Goal: Task Accomplishment & Management: Use online tool/utility

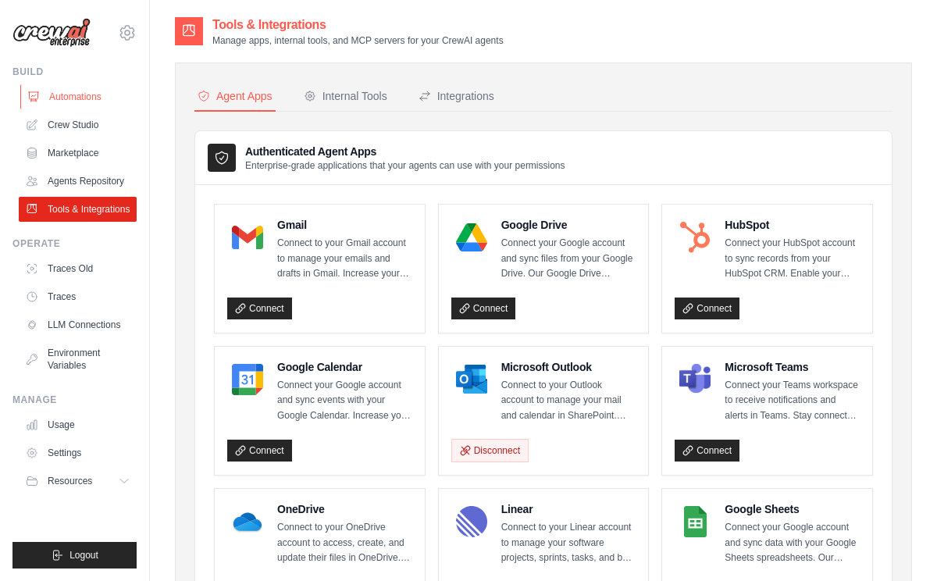
click at [69, 94] on link "Automations" at bounding box center [79, 96] width 118 height 25
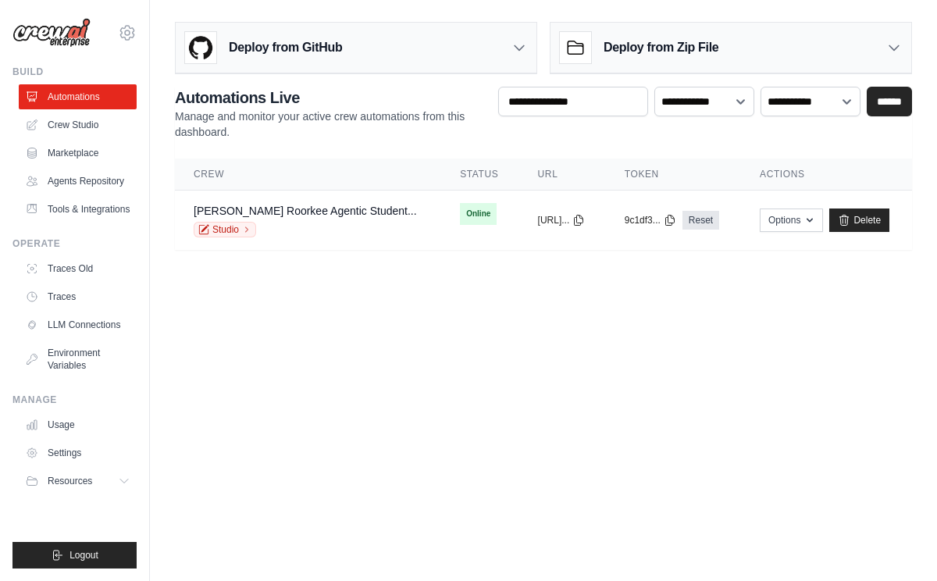
click at [282, 216] on link "[PERSON_NAME] Roorkee Agentic Student..." at bounding box center [305, 211] width 223 height 12
click at [282, 216] on link "Shishya Iit Roorkee Agentic Student..." at bounding box center [305, 211] width 223 height 12
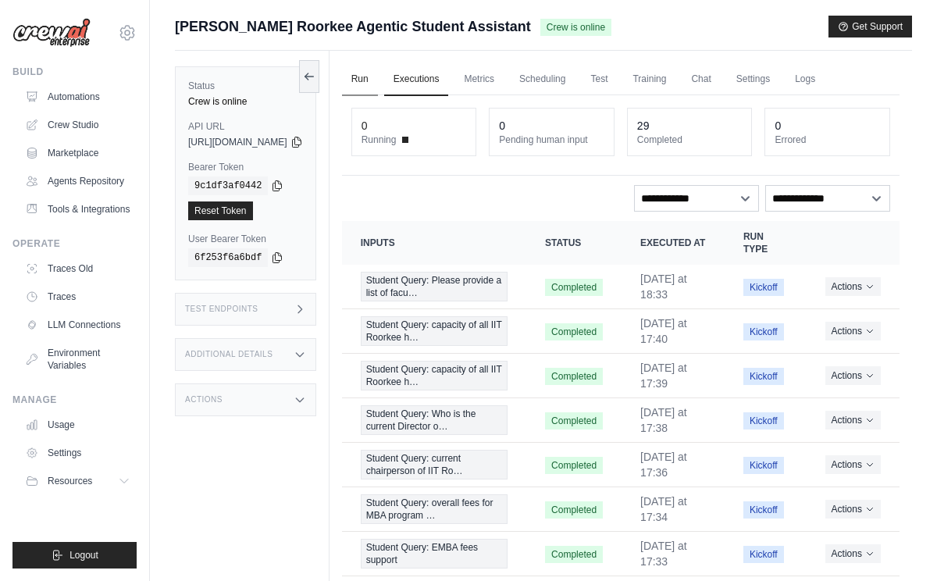
click at [378, 84] on link "Run" at bounding box center [360, 79] width 36 height 33
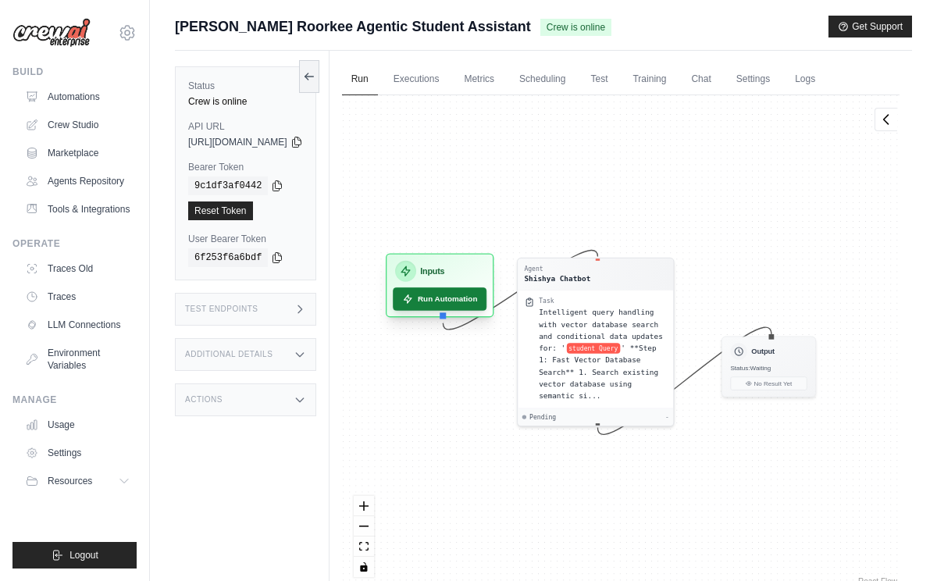
click at [481, 305] on button "Run Automation" at bounding box center [440, 298] width 94 height 23
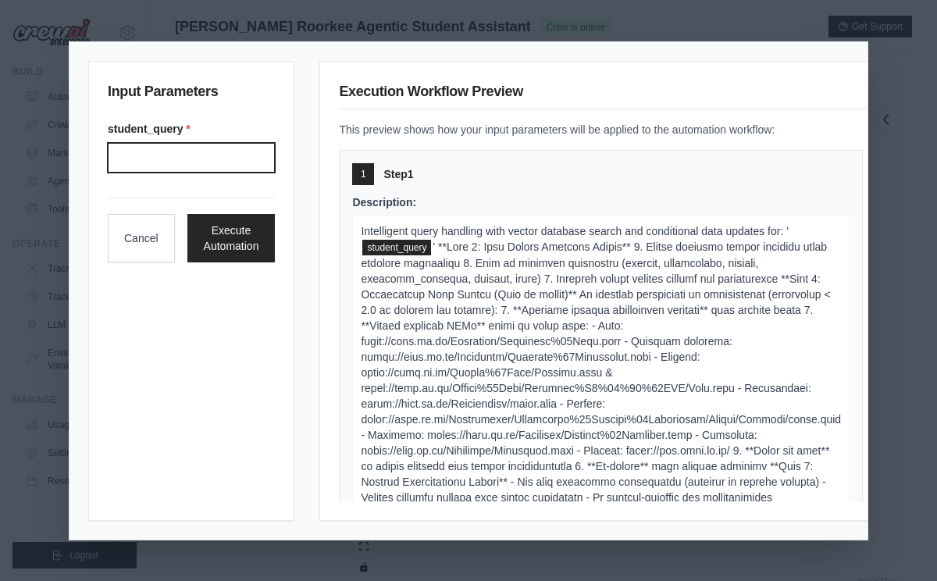
click at [202, 158] on input "Student query" at bounding box center [191, 158] width 167 height 30
type input "**********"
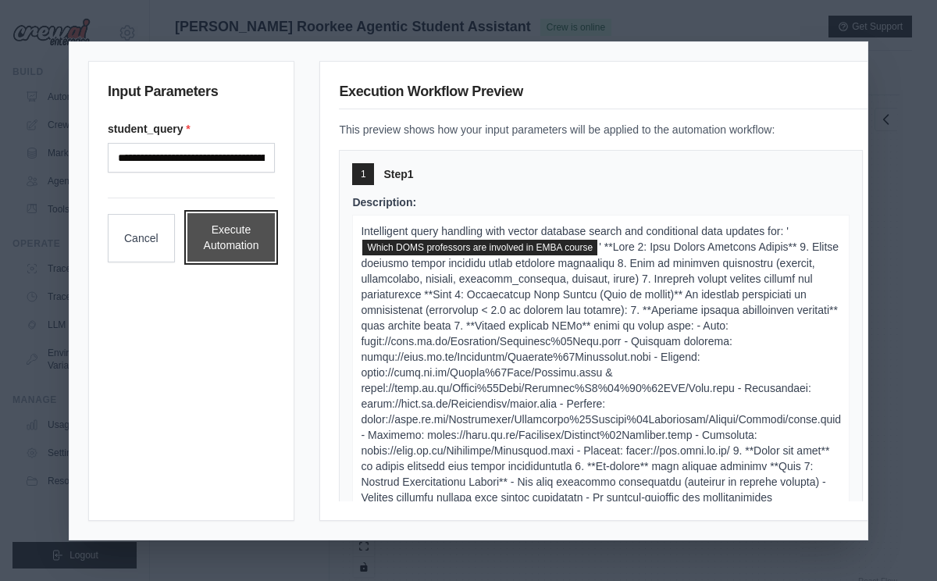
click at [229, 241] on button "Execute Automation" at bounding box center [231, 237] width 88 height 48
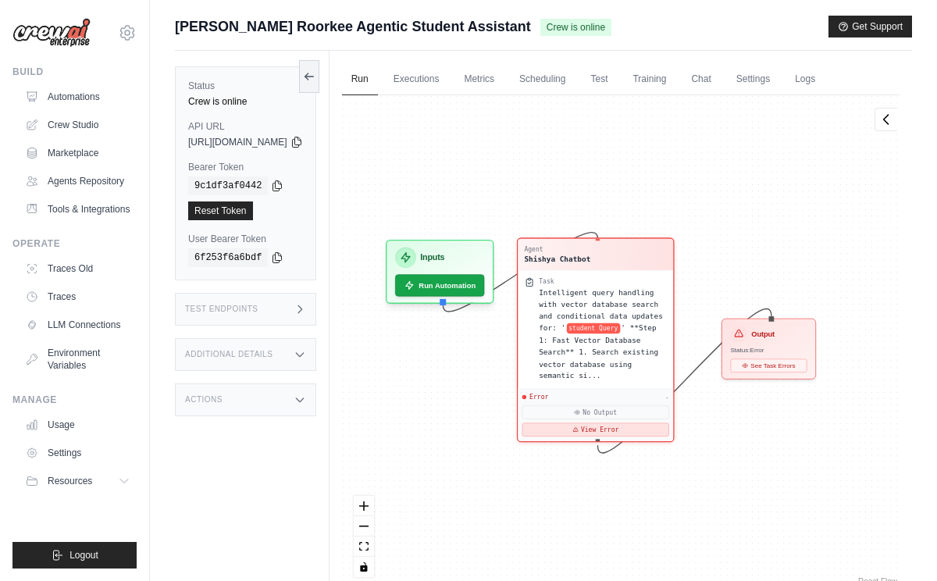
click at [650, 432] on button "View Error" at bounding box center [594, 428] width 147 height 13
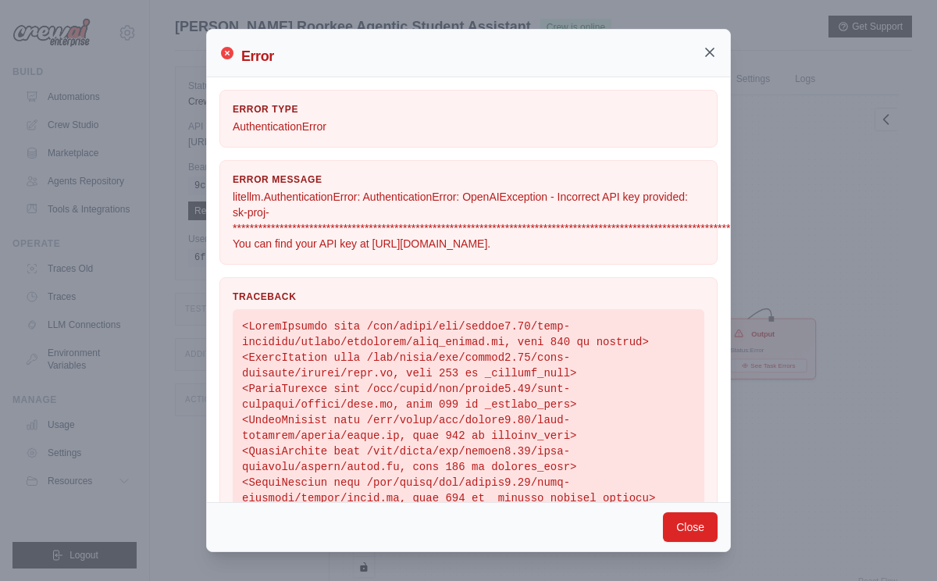
click at [710, 49] on icon at bounding box center [710, 52] width 16 height 16
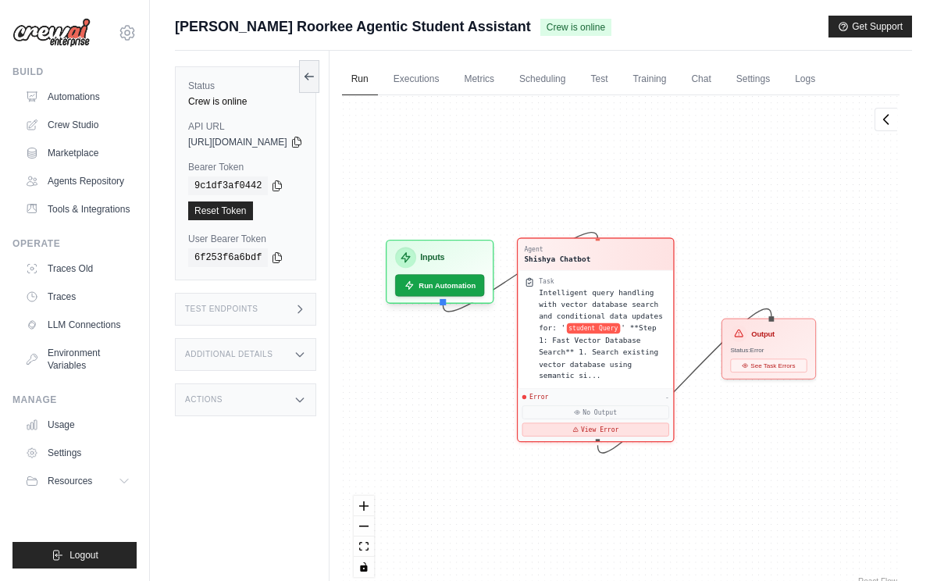
click at [635, 432] on button "View Error" at bounding box center [594, 428] width 147 height 13
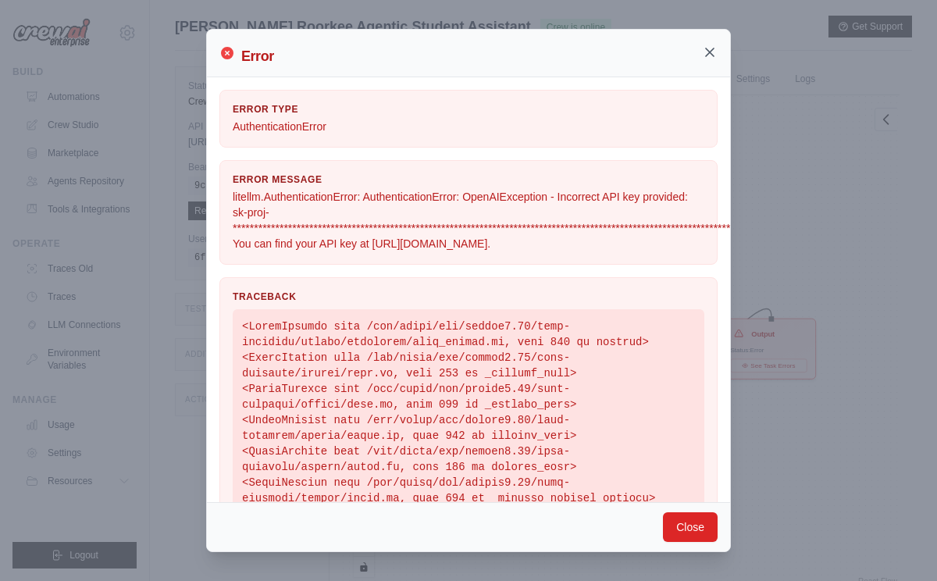
click at [710, 49] on icon at bounding box center [710, 52] width 16 height 16
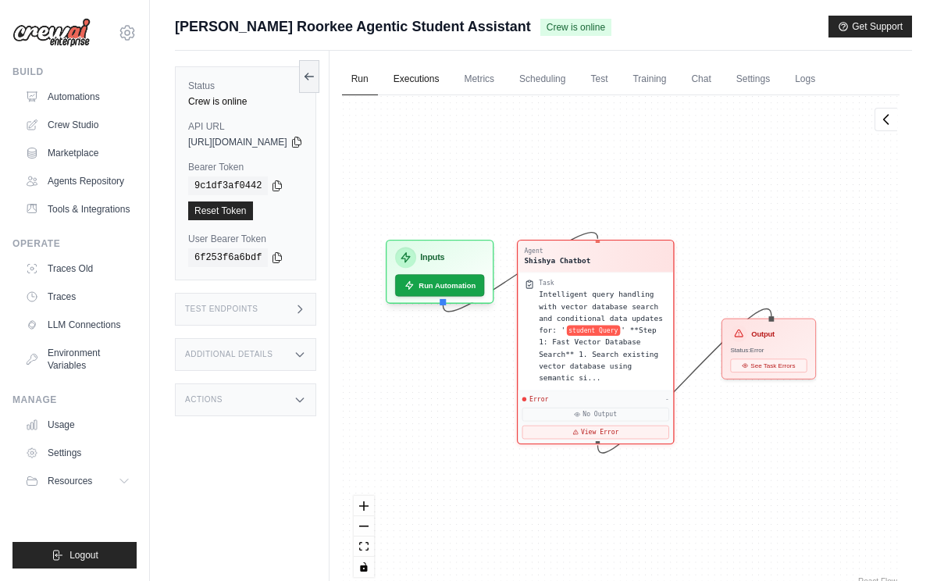
click at [449, 79] on link "Executions" at bounding box center [416, 79] width 65 height 33
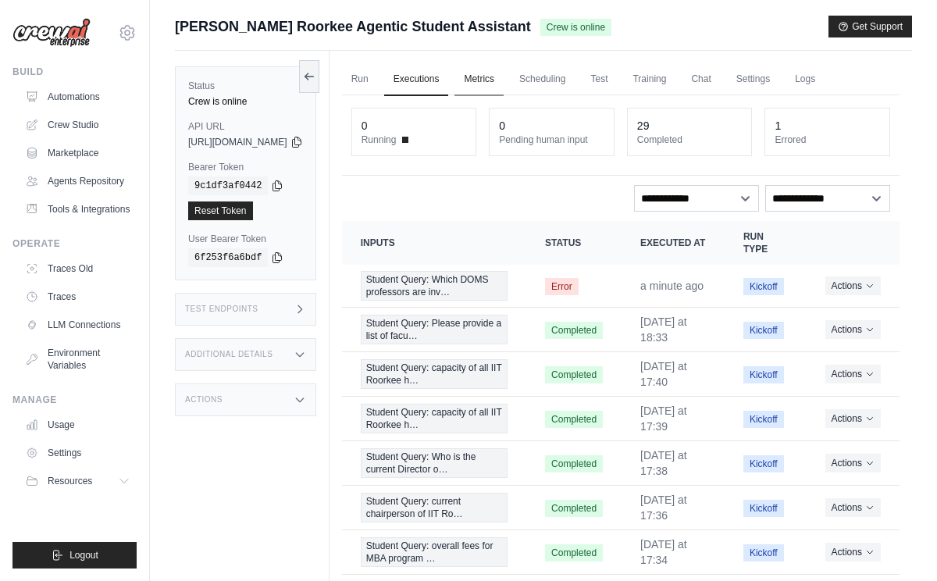
click at [503, 76] on link "Metrics" at bounding box center [478, 79] width 49 height 33
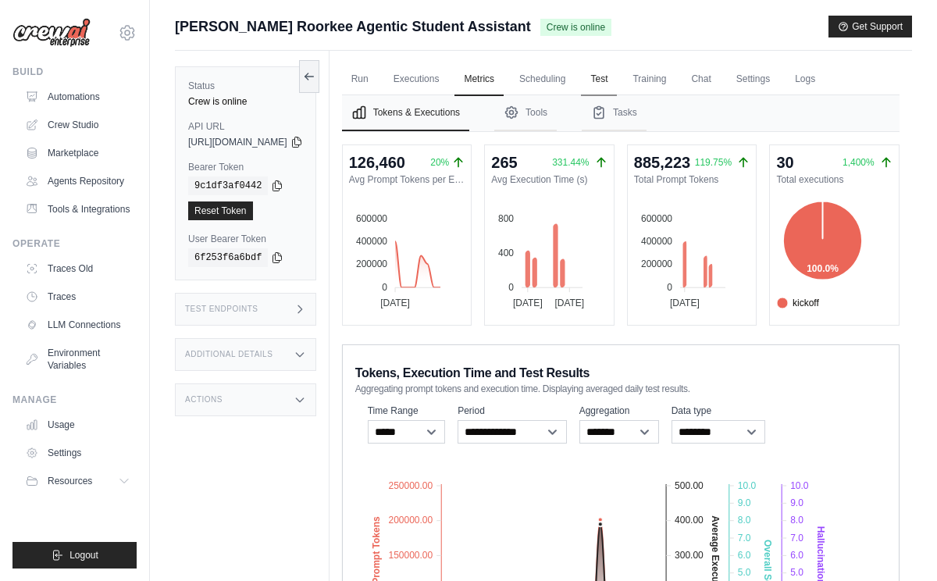
click at [617, 81] on link "Test" at bounding box center [599, 79] width 36 height 33
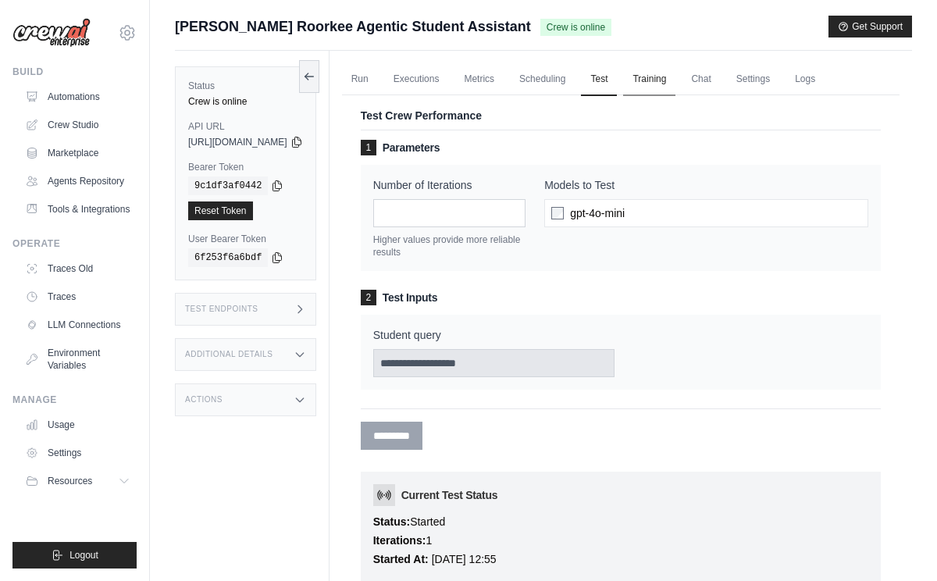
click at [675, 86] on link "Training" at bounding box center [649, 79] width 52 height 33
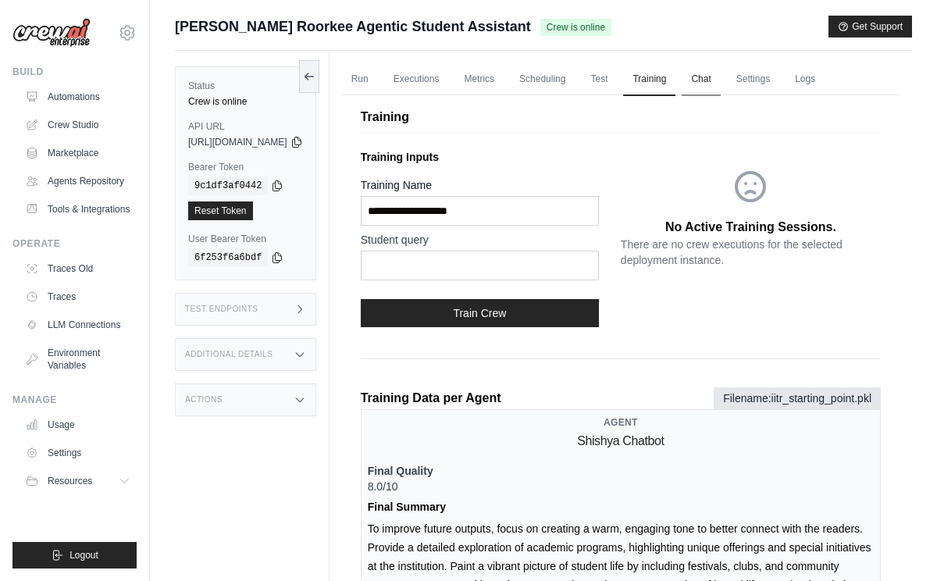
click at [720, 81] on link "Chat" at bounding box center [700, 79] width 38 height 33
click at [76, 318] on link "LLM Connections" at bounding box center [79, 324] width 118 height 25
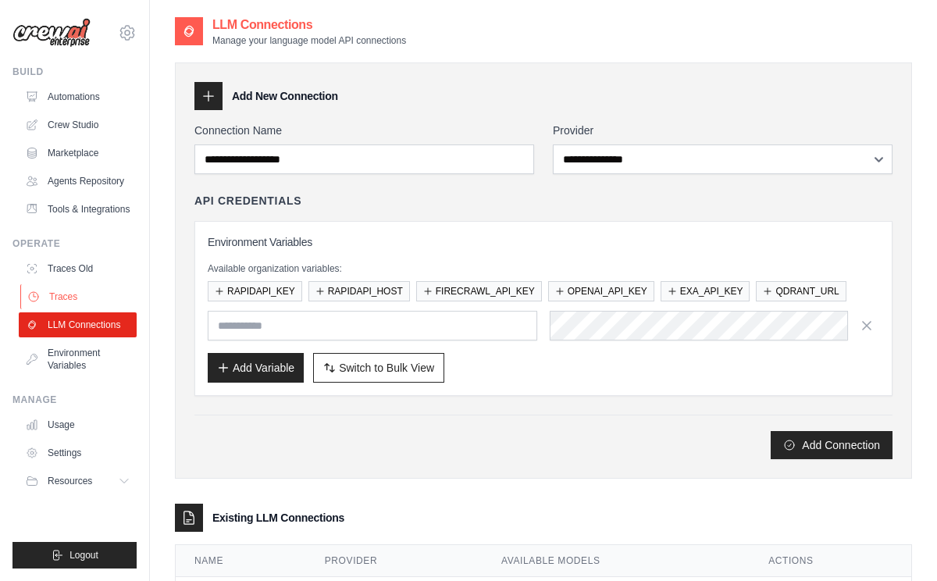
click at [66, 297] on link "Traces" at bounding box center [79, 296] width 118 height 25
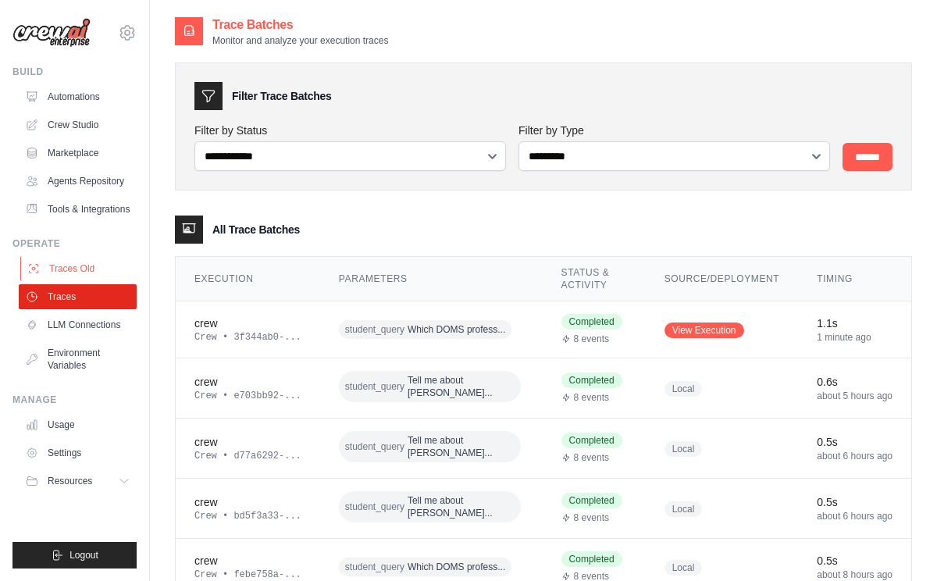
click at [69, 280] on link "Traces Old" at bounding box center [79, 268] width 118 height 25
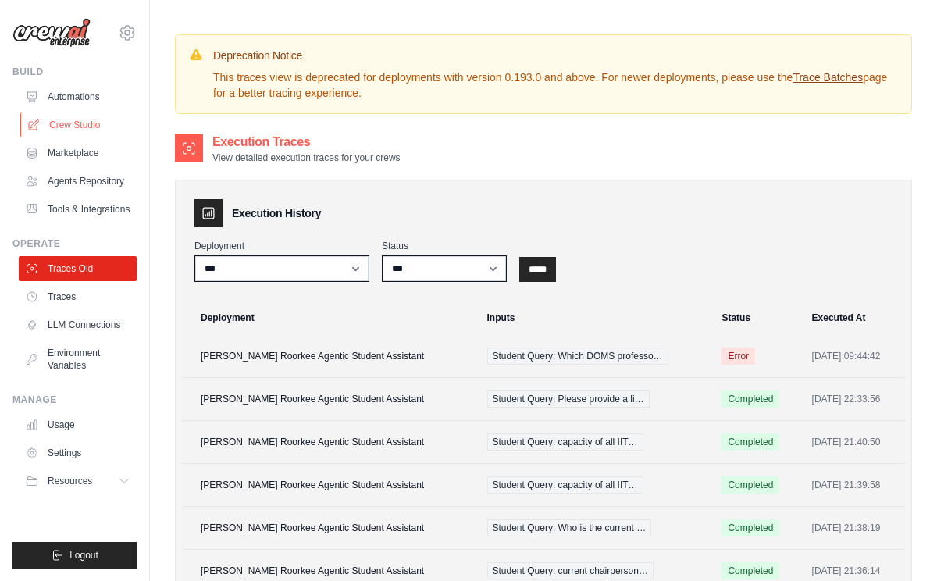
click at [80, 126] on link "Crew Studio" at bounding box center [79, 124] width 118 height 25
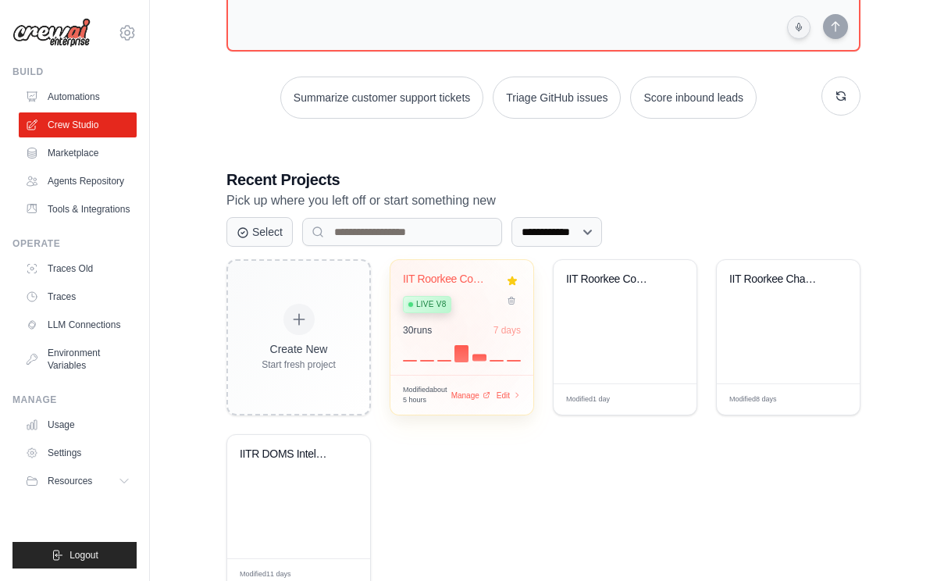
scroll to position [196, 0]
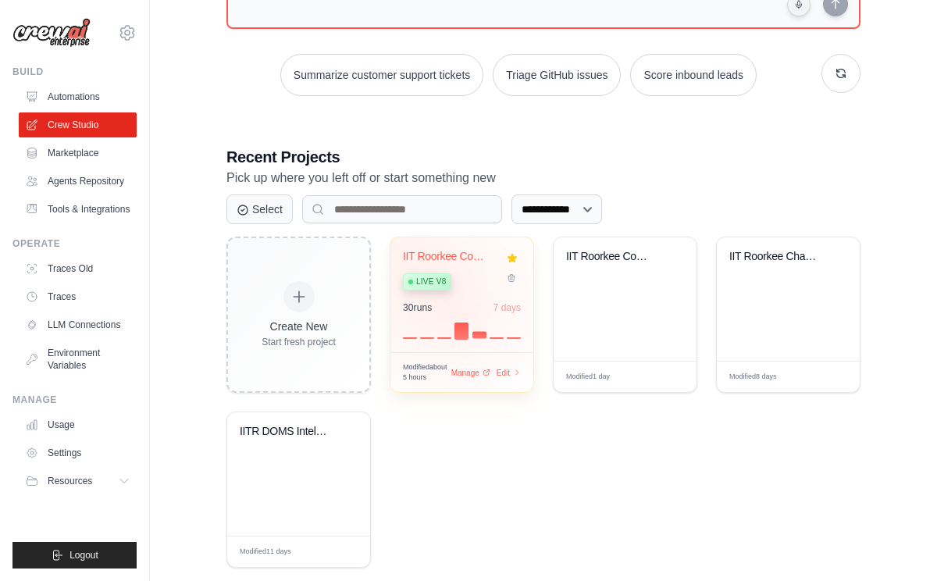
click at [446, 304] on div "30 run s 7 days" at bounding box center [462, 307] width 118 height 12
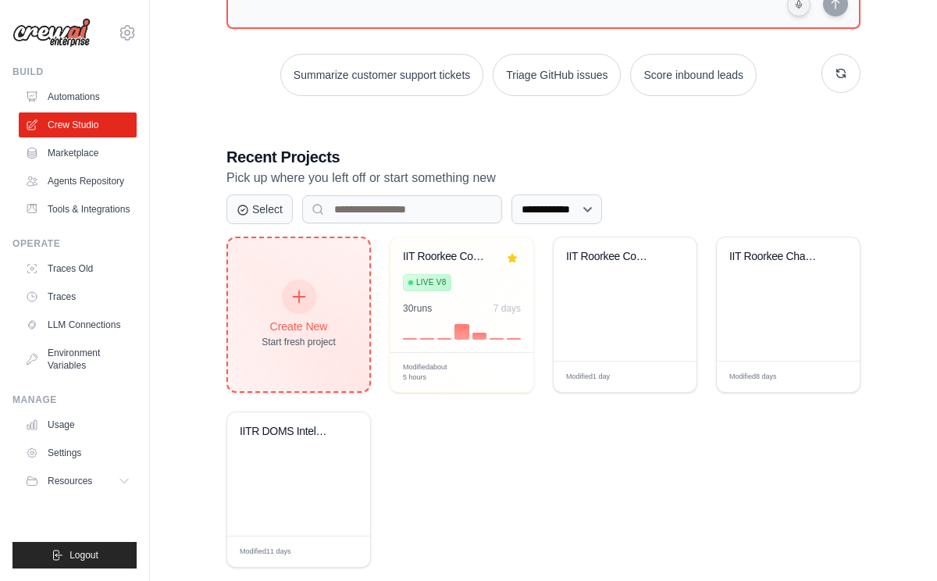
click at [300, 301] on icon at bounding box center [298, 296] width 17 height 17
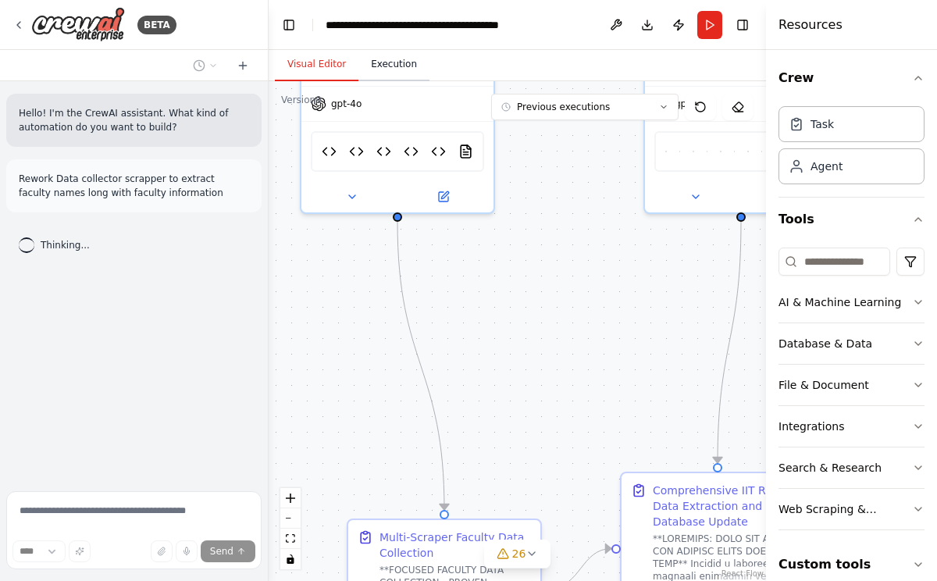
click at [394, 60] on button "Execution" at bounding box center [393, 64] width 71 height 33
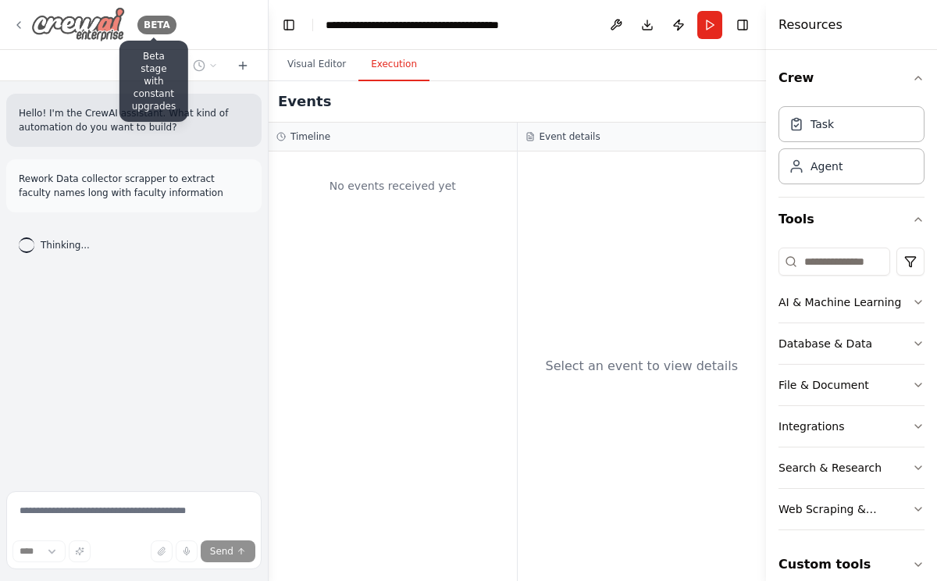
click at [151, 26] on div "BETA" at bounding box center [156, 25] width 39 height 19
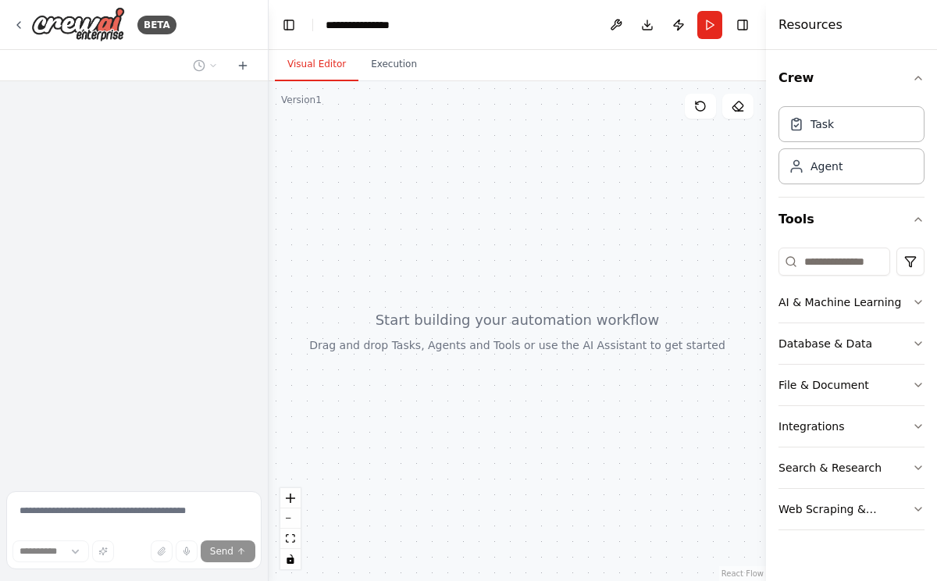
select select "****"
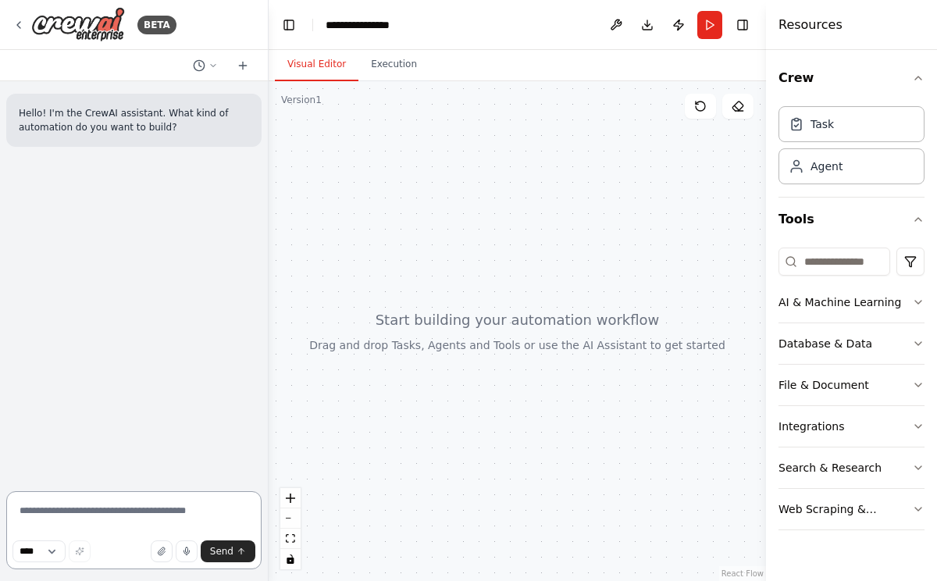
click at [51, 509] on textarea at bounding box center [133, 530] width 255 height 78
paste textarea "**********"
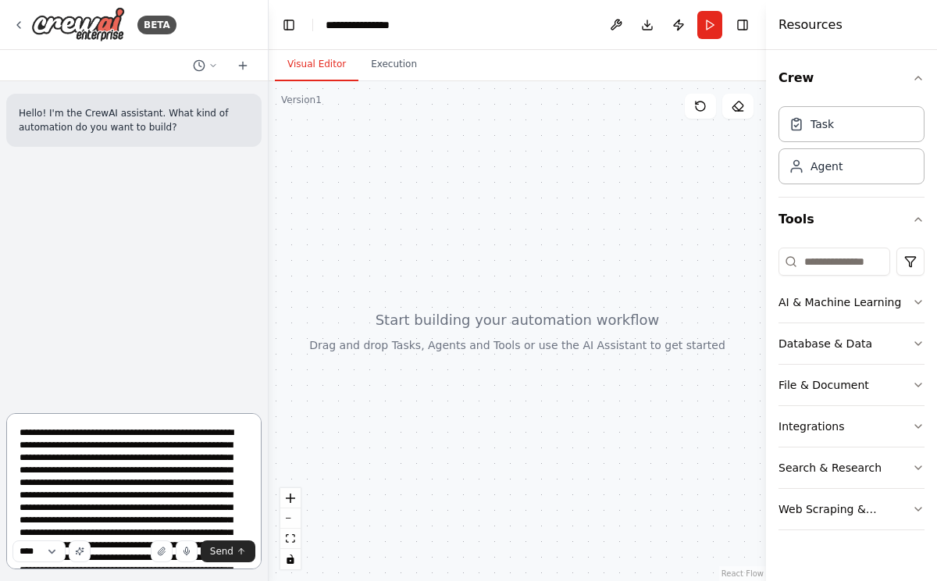
drag, startPoint x: 214, startPoint y: 432, endPoint x: 13, endPoint y: 429, distance: 200.6
click at [13, 429] on textarea "**********" at bounding box center [133, 491] width 255 height 156
drag, startPoint x: 177, startPoint y: 432, endPoint x: 129, endPoint y: 430, distance: 48.5
click at [129, 430] on textarea "**********" at bounding box center [133, 491] width 255 height 156
drag, startPoint x: 65, startPoint y: 445, endPoint x: 11, endPoint y: 443, distance: 53.9
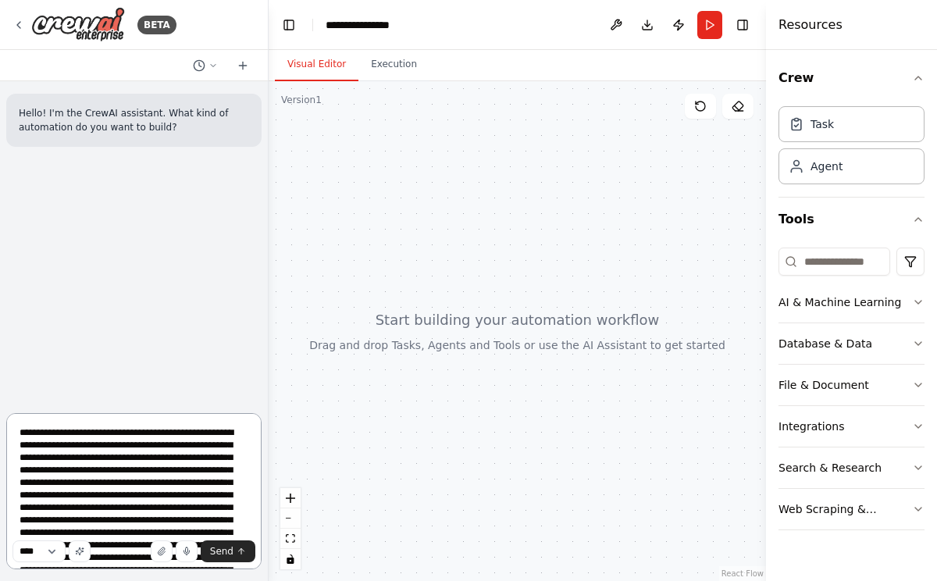
click at [11, 443] on textarea "**********" at bounding box center [133, 491] width 255 height 156
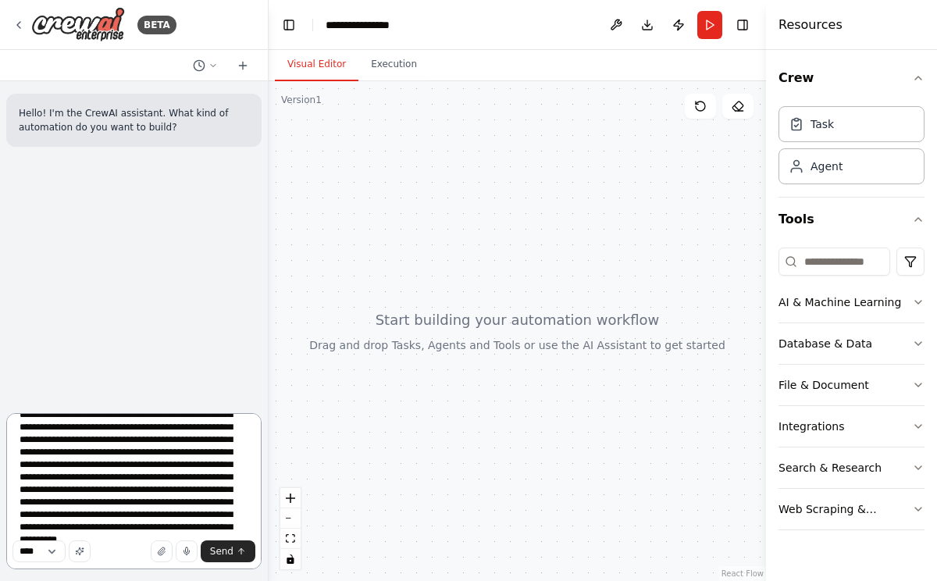
scroll to position [70, 0]
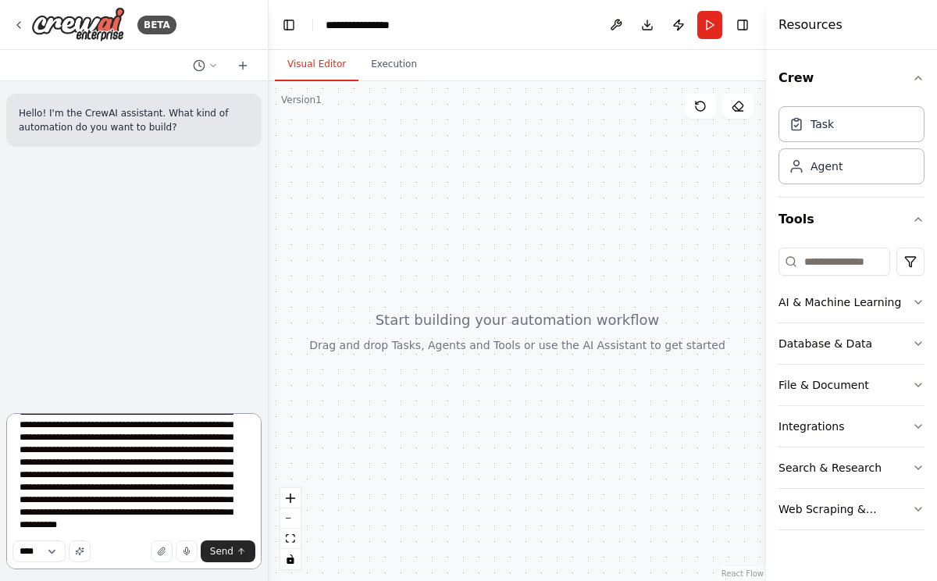
drag, startPoint x: 142, startPoint y: 457, endPoint x: 180, endPoint y: 563, distance: 112.6
click at [180, 563] on textarea "**********" at bounding box center [133, 491] width 255 height 156
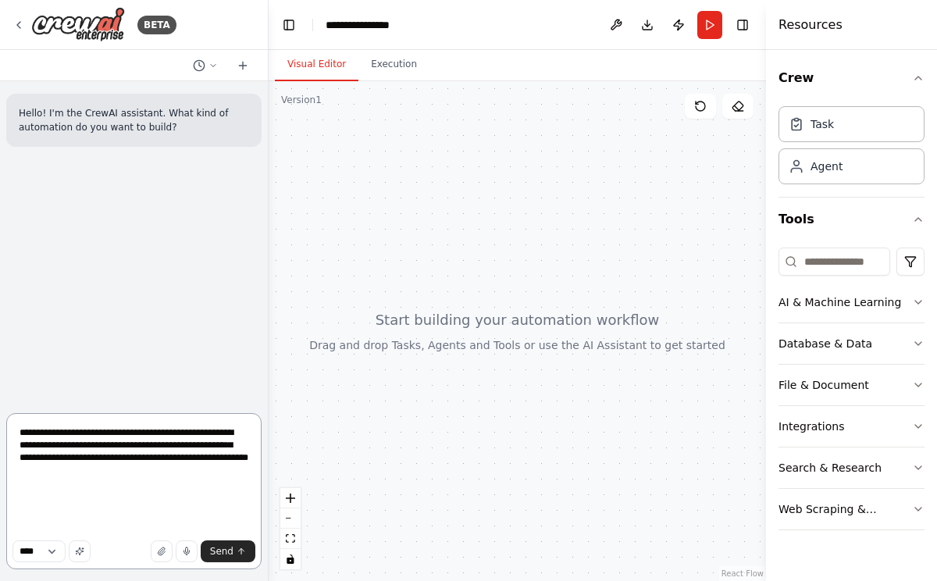
scroll to position [0, 0]
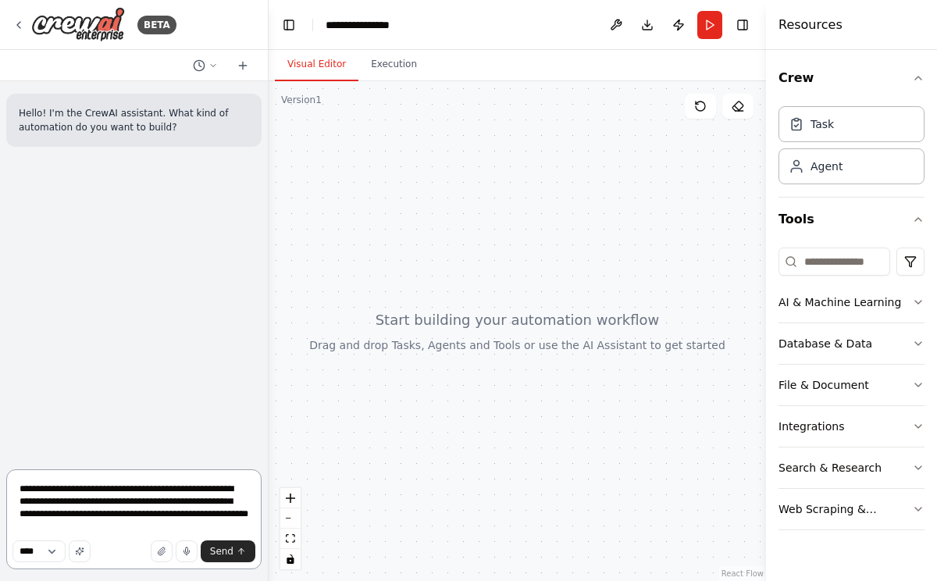
paste textarea "**********"
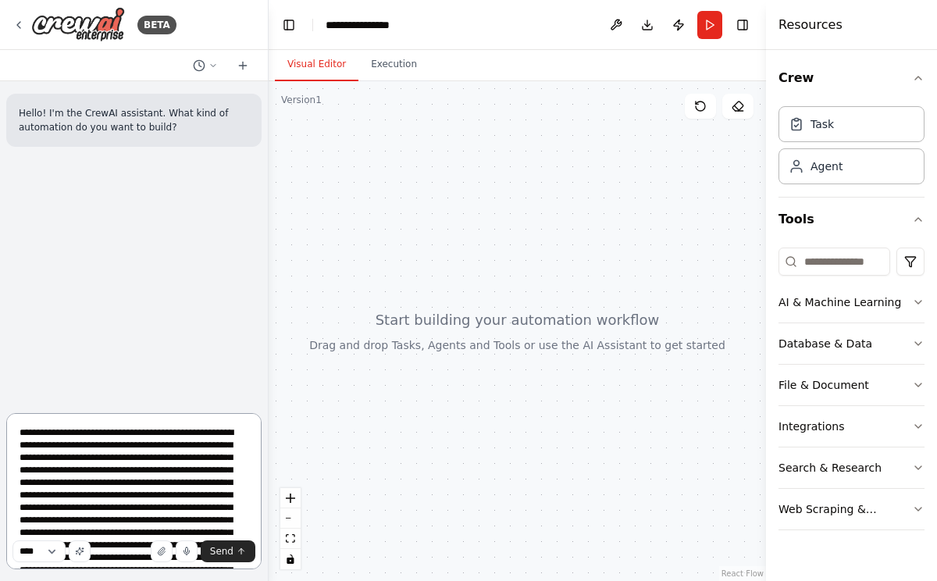
click at [221, 473] on textarea at bounding box center [133, 491] width 255 height 156
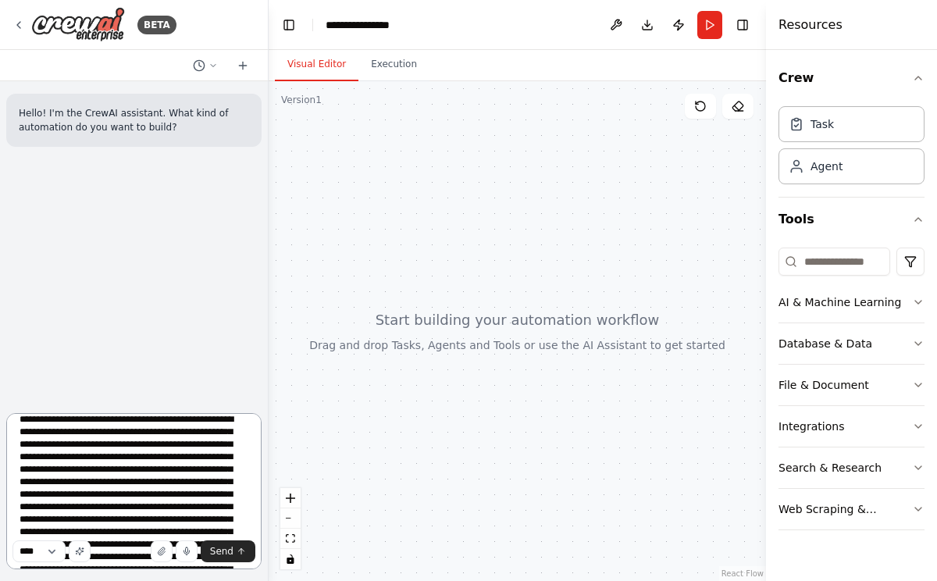
scroll to position [2, 0]
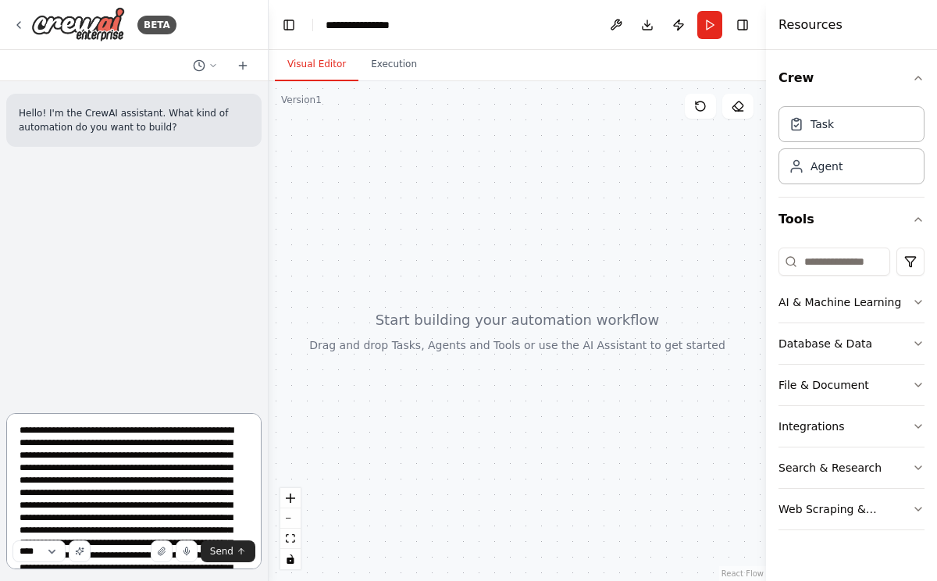
click at [59, 457] on textarea at bounding box center [133, 491] width 255 height 156
click at [136, 431] on textarea at bounding box center [133, 491] width 255 height 156
click at [98, 443] on textarea at bounding box center [133, 491] width 255 height 156
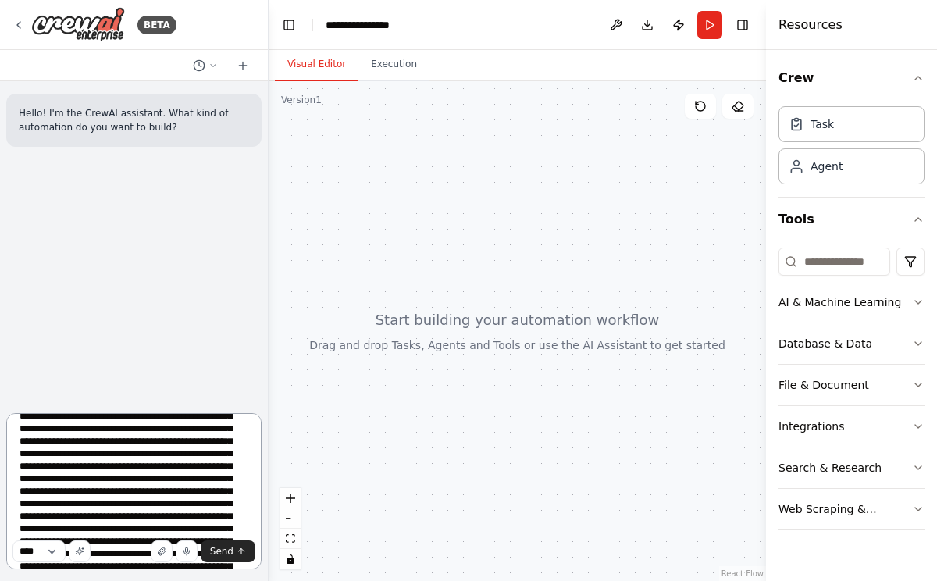
scroll to position [34, 0]
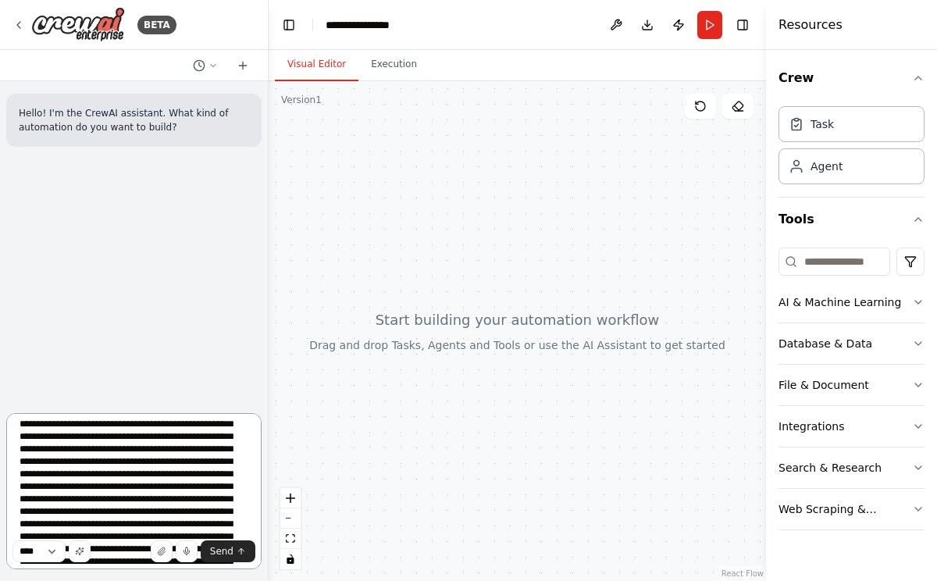
drag, startPoint x: 86, startPoint y: 434, endPoint x: 169, endPoint y: 452, distance: 85.4
click at [169, 452] on textarea at bounding box center [133, 491] width 255 height 156
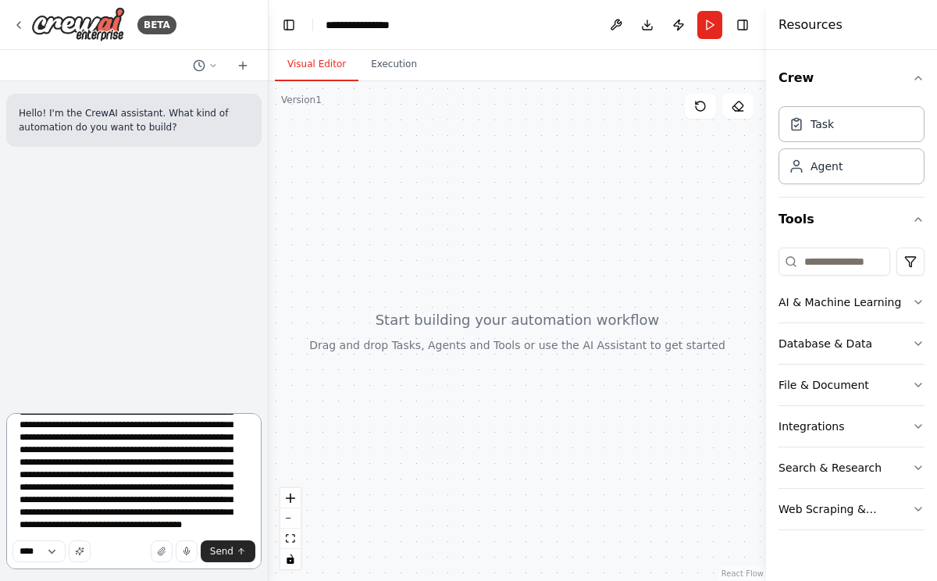
scroll to position [245, 0]
click at [244, 530] on textarea at bounding box center [133, 491] width 255 height 156
paste textarea "**********"
drag, startPoint x: 179, startPoint y: 515, endPoint x: 202, endPoint y: 517, distance: 23.5
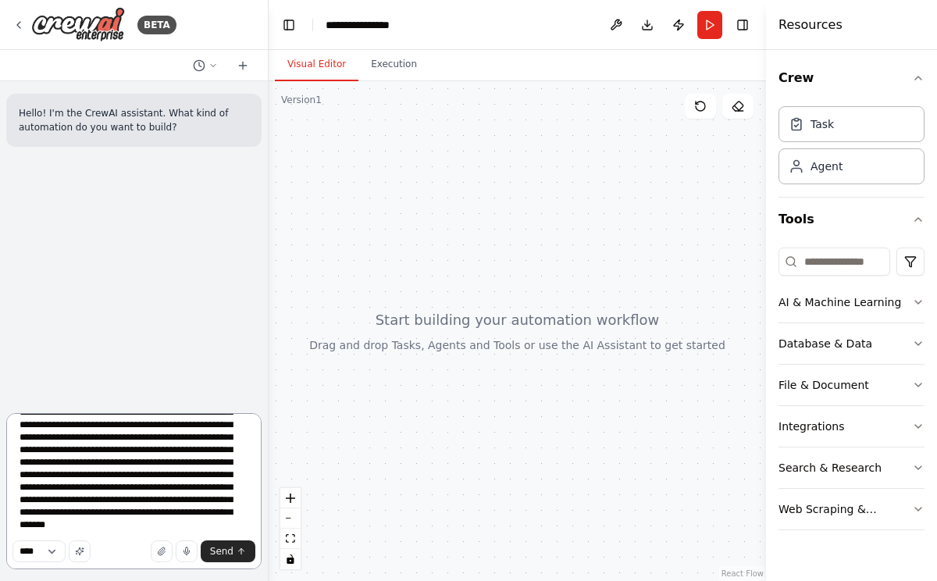
click at [202, 517] on textarea at bounding box center [133, 491] width 255 height 156
click at [177, 514] on textarea at bounding box center [133, 491] width 255 height 156
drag, startPoint x: 52, startPoint y: 526, endPoint x: 13, endPoint y: 526, distance: 39.0
click at [13, 526] on textarea at bounding box center [133, 491] width 255 height 156
click at [184, 525] on textarea at bounding box center [133, 491] width 255 height 156
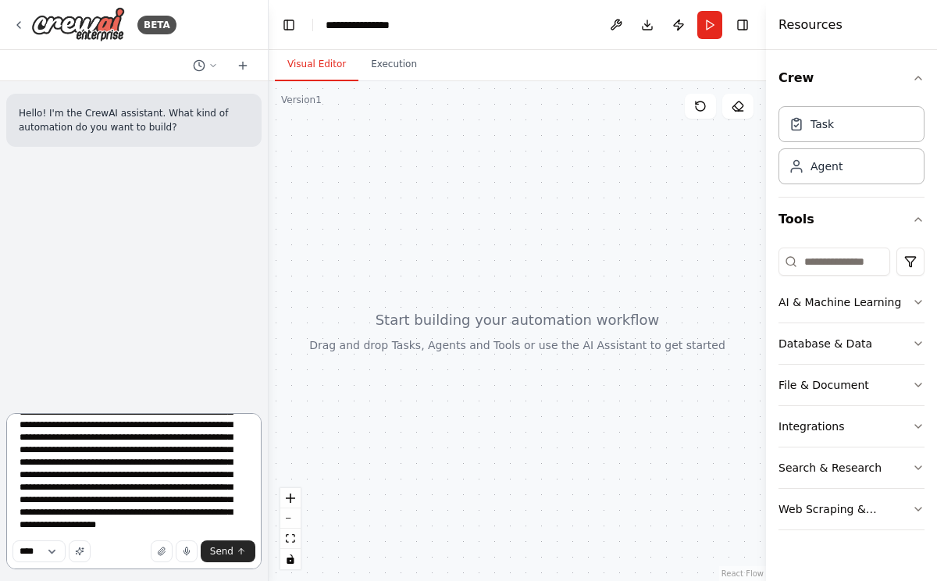
scroll to position [0, 0]
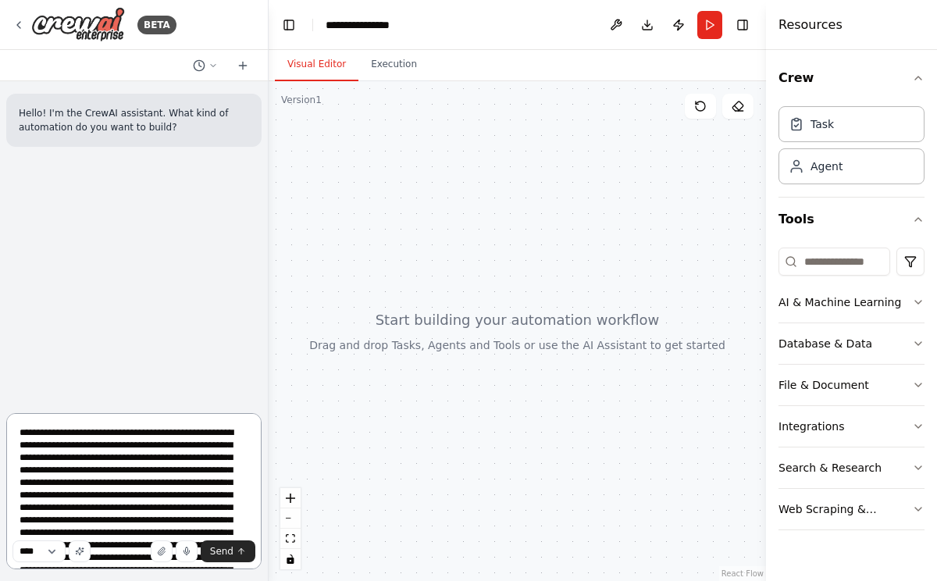
click at [119, 447] on textarea at bounding box center [133, 491] width 255 height 156
click at [180, 447] on textarea at bounding box center [133, 491] width 255 height 156
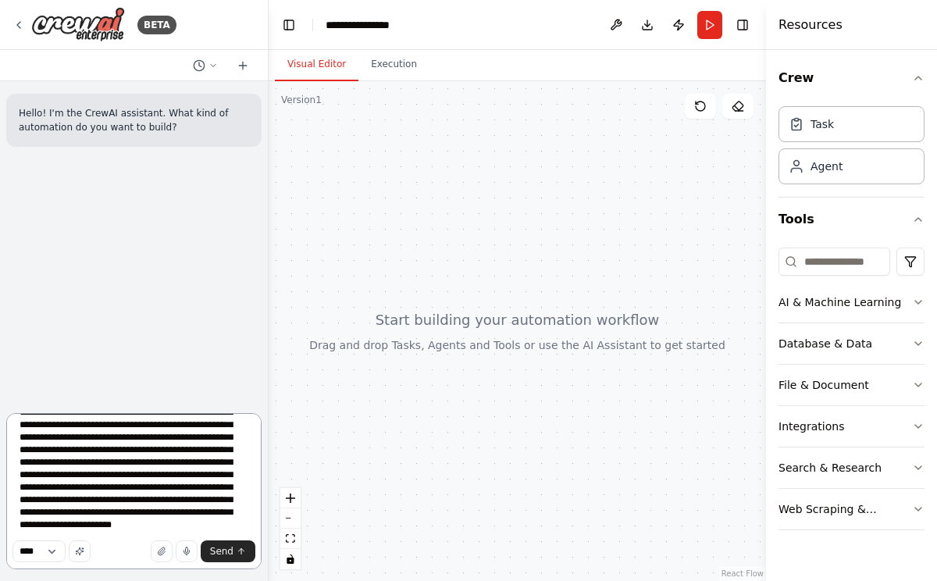
scroll to position [283, 0]
click at [217, 528] on textarea at bounding box center [133, 491] width 255 height 156
paste textarea "**********"
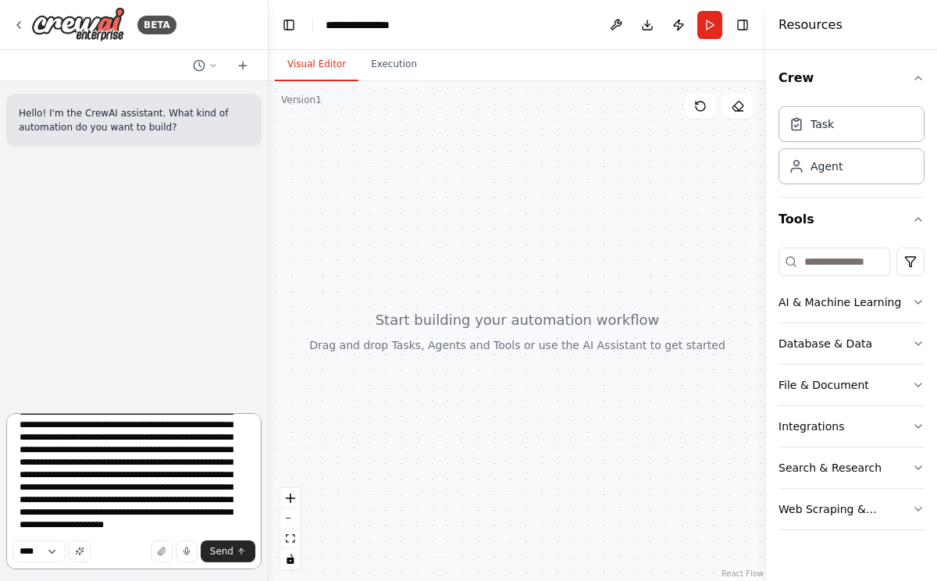
scroll to position [457, 0]
click at [221, 460] on textarea at bounding box center [133, 491] width 255 height 156
click at [222, 460] on textarea at bounding box center [133, 491] width 255 height 156
drag, startPoint x: 179, startPoint y: 491, endPoint x: 183, endPoint y: 525, distance: 34.6
click at [183, 525] on textarea at bounding box center [133, 491] width 255 height 156
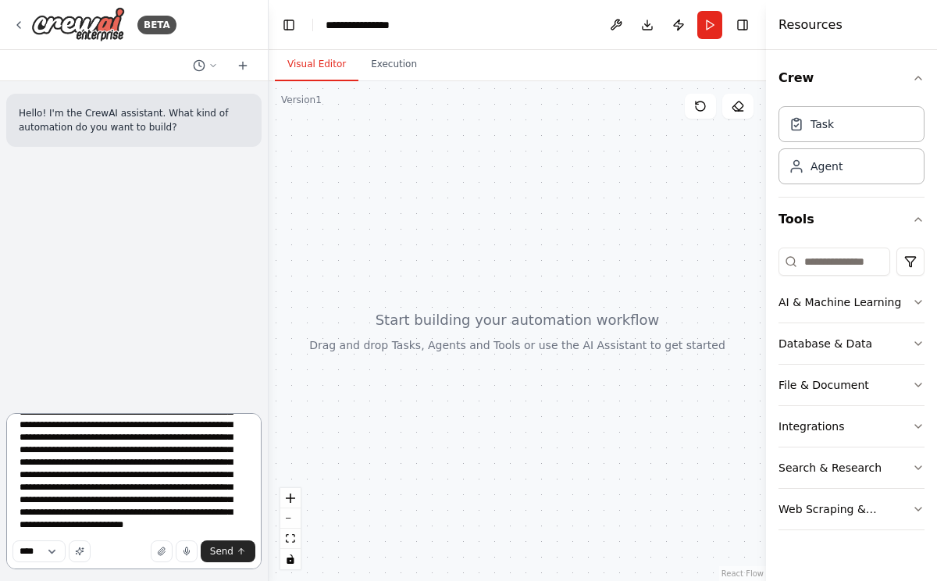
click at [183, 525] on textarea at bounding box center [133, 491] width 255 height 156
drag, startPoint x: 172, startPoint y: 488, endPoint x: 176, endPoint y: 515, distance: 27.7
click at [176, 515] on textarea at bounding box center [133, 491] width 255 height 156
click at [169, 523] on textarea at bounding box center [133, 491] width 255 height 156
drag, startPoint x: 173, startPoint y: 490, endPoint x: 190, endPoint y: 521, distance: 35.3
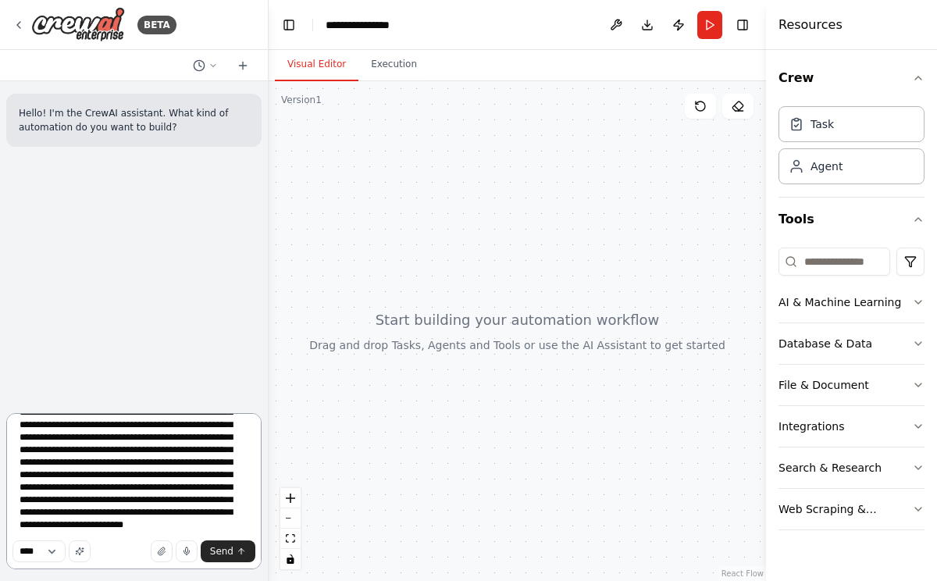
click at [190, 521] on textarea at bounding box center [133, 491] width 255 height 156
click at [192, 482] on textarea at bounding box center [133, 491] width 255 height 156
click at [208, 478] on textarea at bounding box center [133, 491] width 255 height 156
paste textarea "**********"
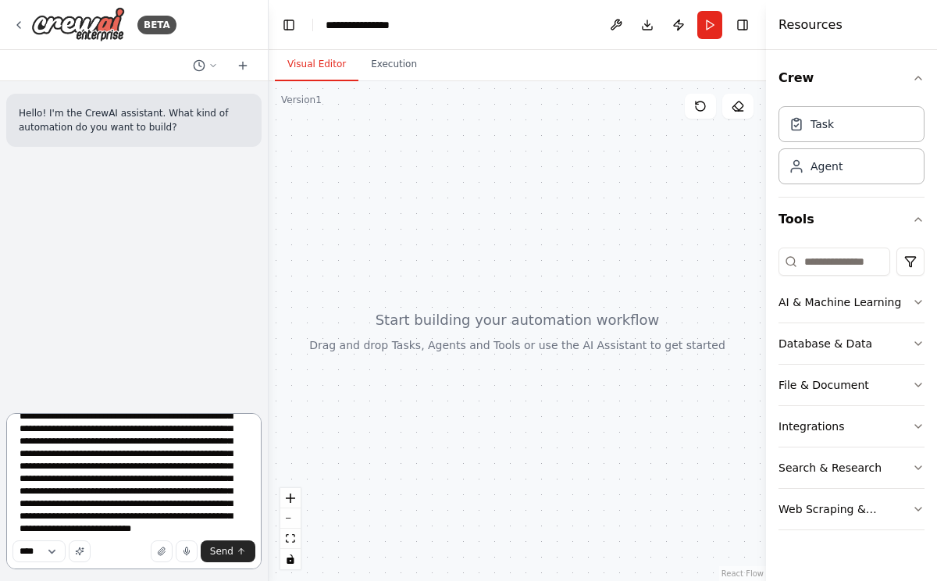
click at [162, 503] on textarea at bounding box center [133, 491] width 255 height 156
drag, startPoint x: 217, startPoint y: 502, endPoint x: 242, endPoint y: 517, distance: 29.0
click at [242, 517] on textarea at bounding box center [133, 491] width 255 height 156
drag, startPoint x: 247, startPoint y: 515, endPoint x: 208, endPoint y: 503, distance: 41.5
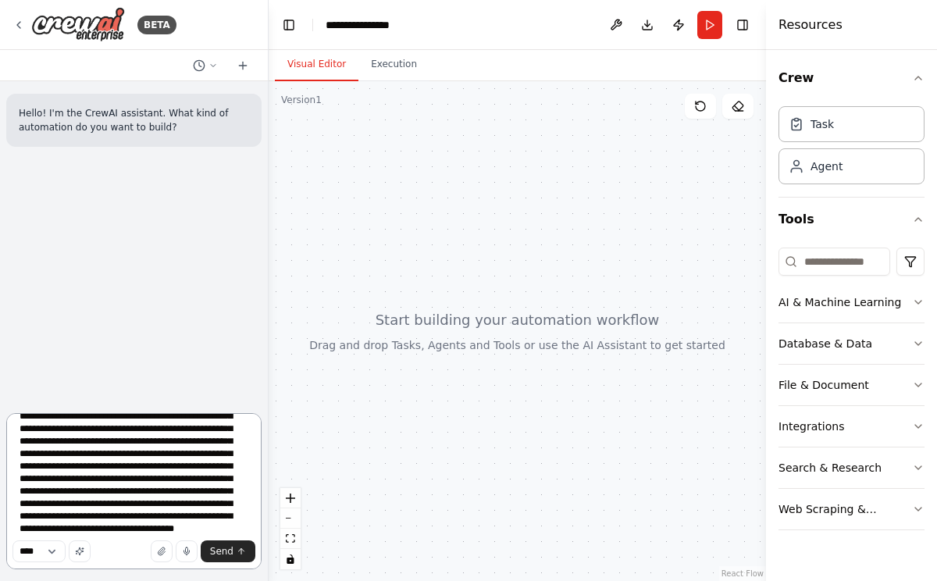
click at [208, 503] on textarea at bounding box center [133, 491] width 255 height 156
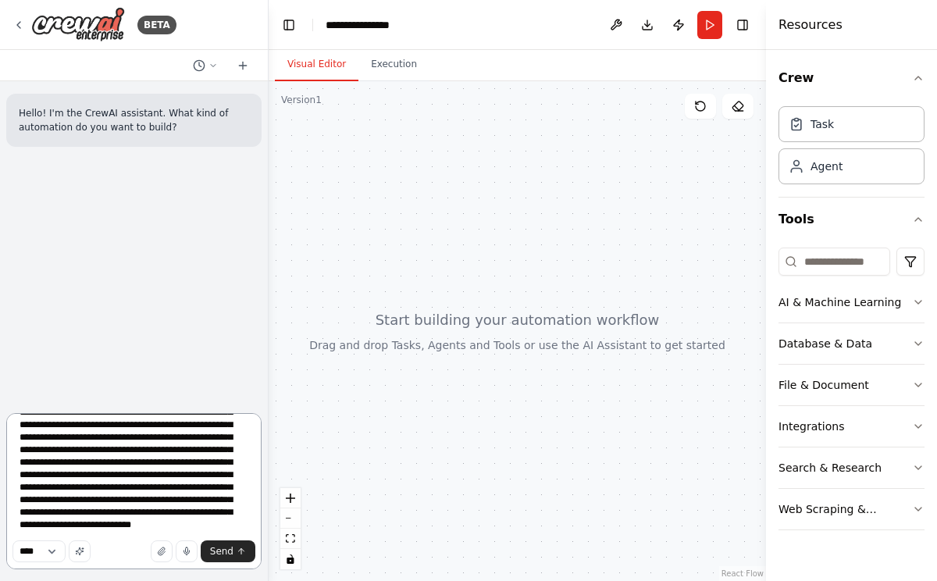
scroll to position [445, 0]
click at [189, 528] on textarea at bounding box center [133, 491] width 255 height 156
click at [58, 481] on textarea at bounding box center [133, 491] width 255 height 156
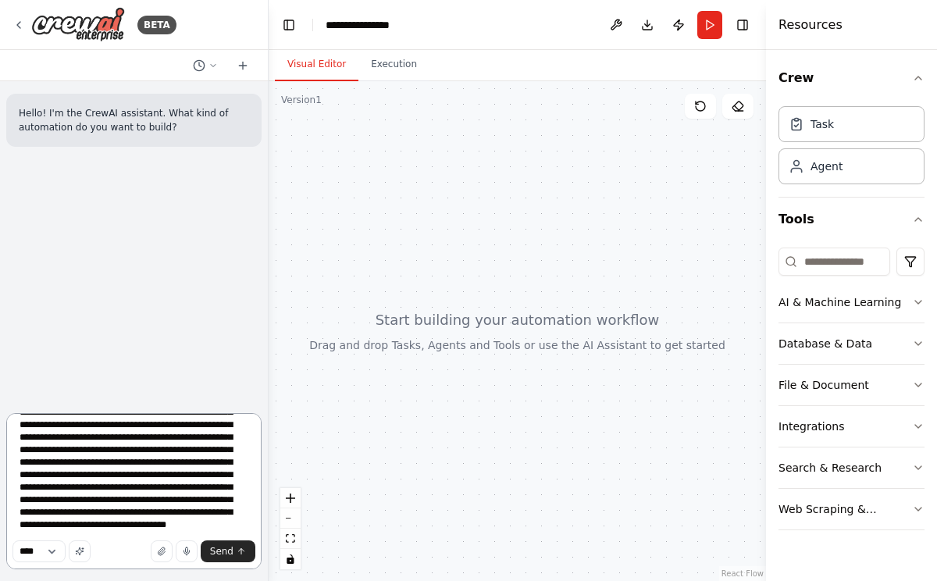
click at [106, 477] on textarea at bounding box center [133, 491] width 255 height 156
click at [53, 478] on textarea at bounding box center [133, 491] width 255 height 156
drag, startPoint x: 203, startPoint y: 476, endPoint x: 50, endPoint y: 489, distance: 153.6
click at [50, 489] on textarea at bounding box center [133, 491] width 255 height 156
click at [75, 477] on textarea at bounding box center [133, 491] width 255 height 156
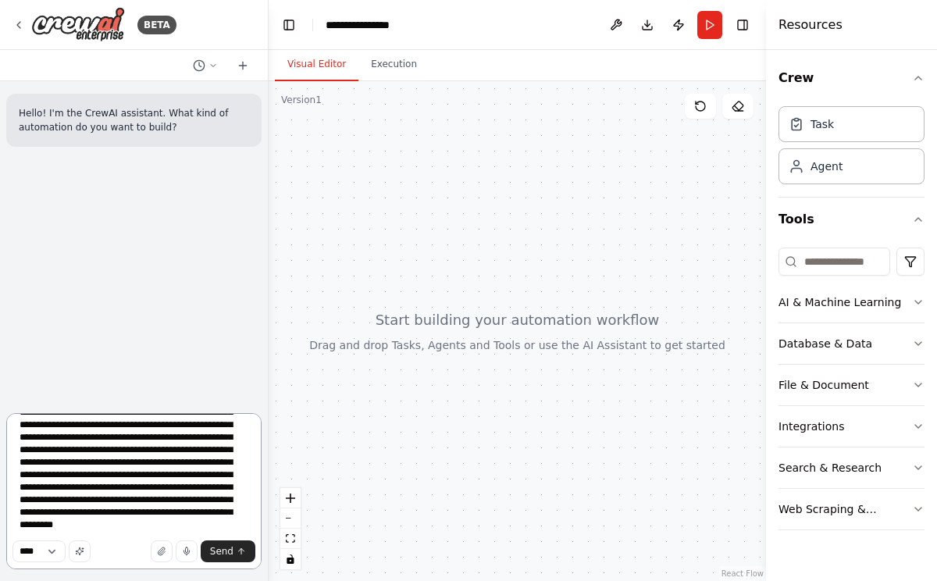
click at [171, 476] on textarea at bounding box center [133, 491] width 255 height 156
click at [108, 480] on textarea at bounding box center [133, 491] width 255 height 156
click at [72, 489] on textarea at bounding box center [133, 491] width 255 height 156
click at [217, 521] on textarea at bounding box center [133, 491] width 255 height 156
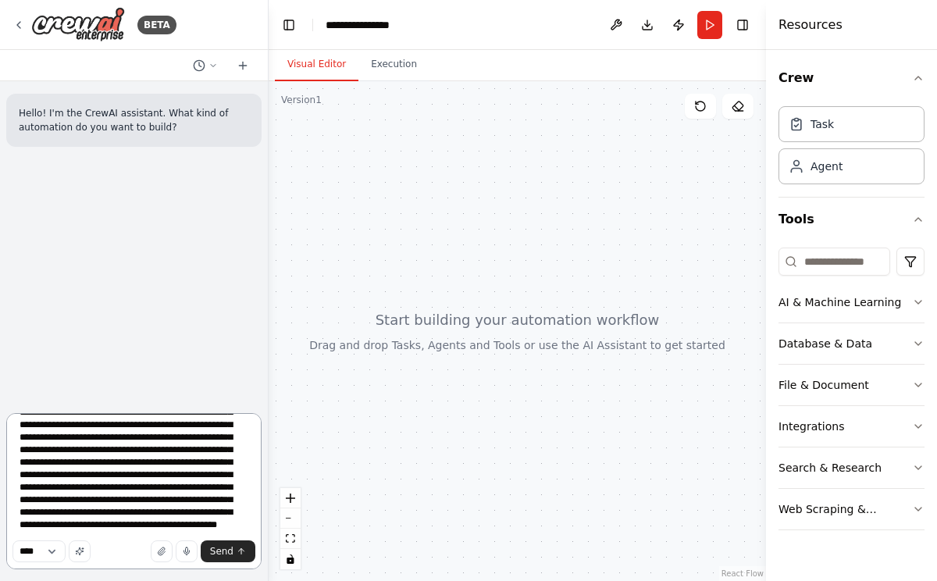
scroll to position [470, 0]
click at [192, 513] on textarea at bounding box center [133, 491] width 255 height 156
click at [116, 528] on textarea at bounding box center [133, 491] width 255 height 156
click at [167, 500] on textarea at bounding box center [133, 491] width 255 height 156
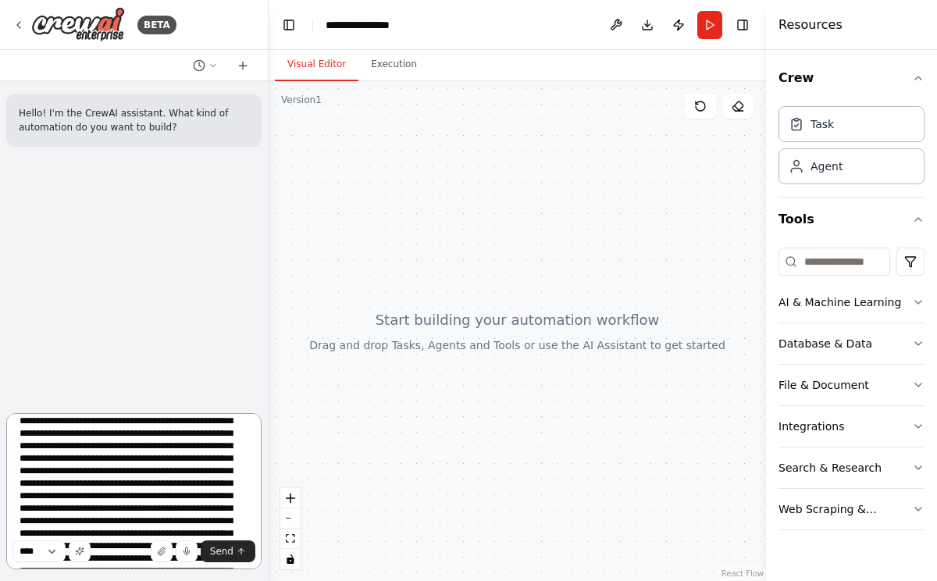
scroll to position [42, 0]
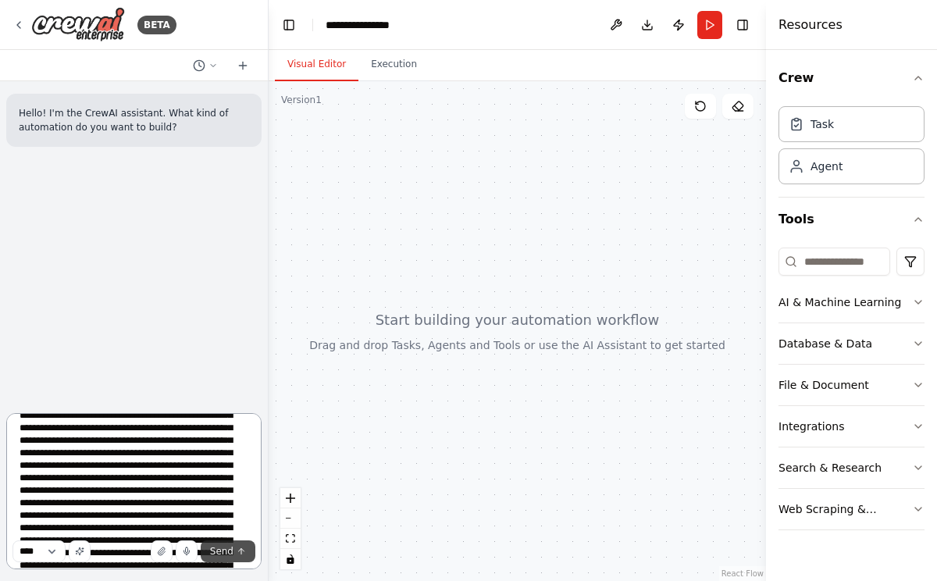
type textarea "**********"
click at [212, 551] on span "Send" at bounding box center [221, 551] width 23 height 12
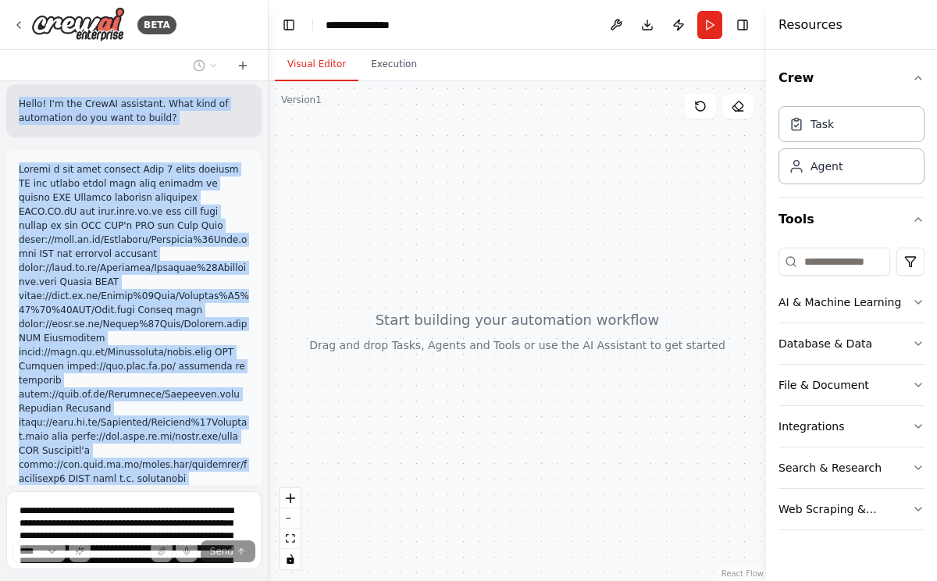
scroll to position [0, 0]
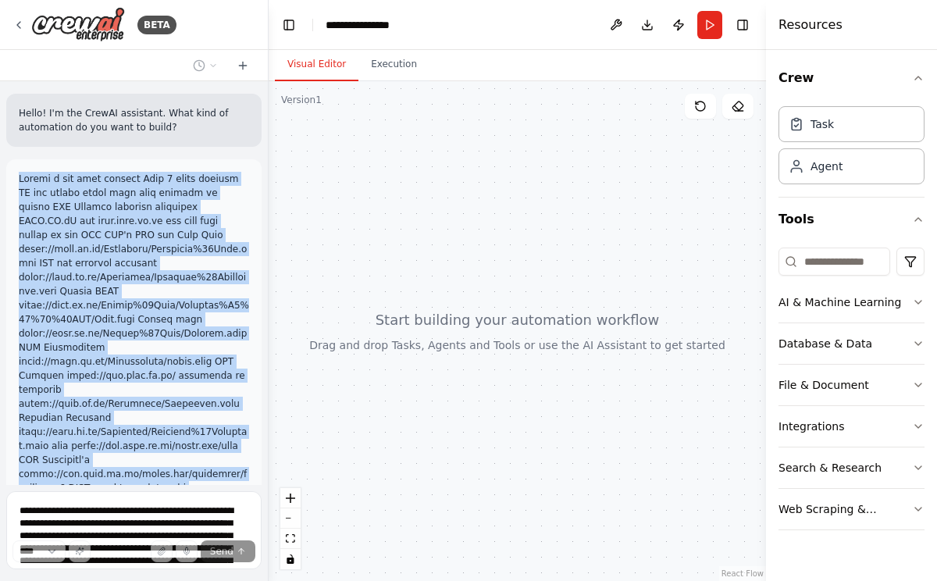
drag, startPoint x: 87, startPoint y: 397, endPoint x: 12, endPoint y: 174, distance: 235.5
click at [12, 174] on div at bounding box center [133, 522] width 255 height 727
copy p "Create a two step project Step 1 using agentic AI and custom built html mass sc…"
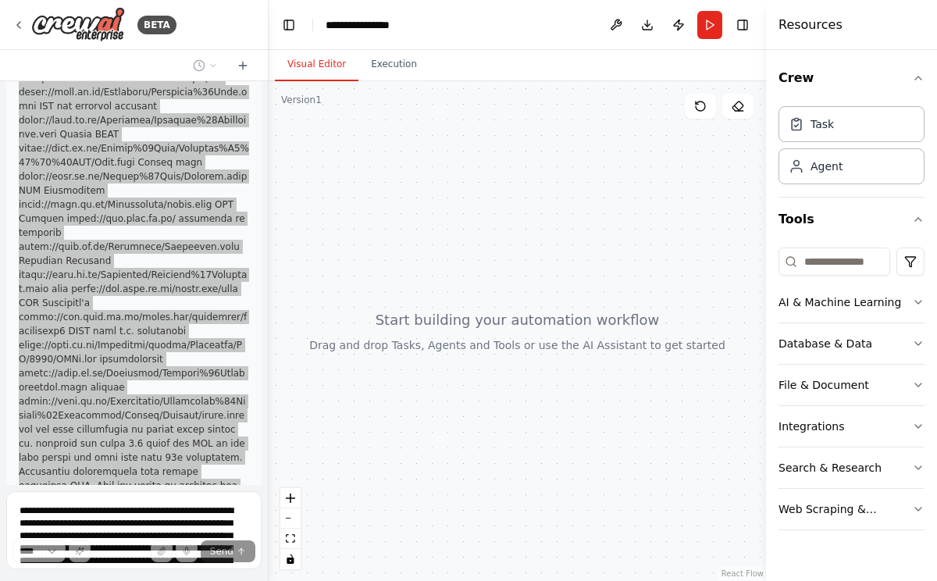
scroll to position [439, 0]
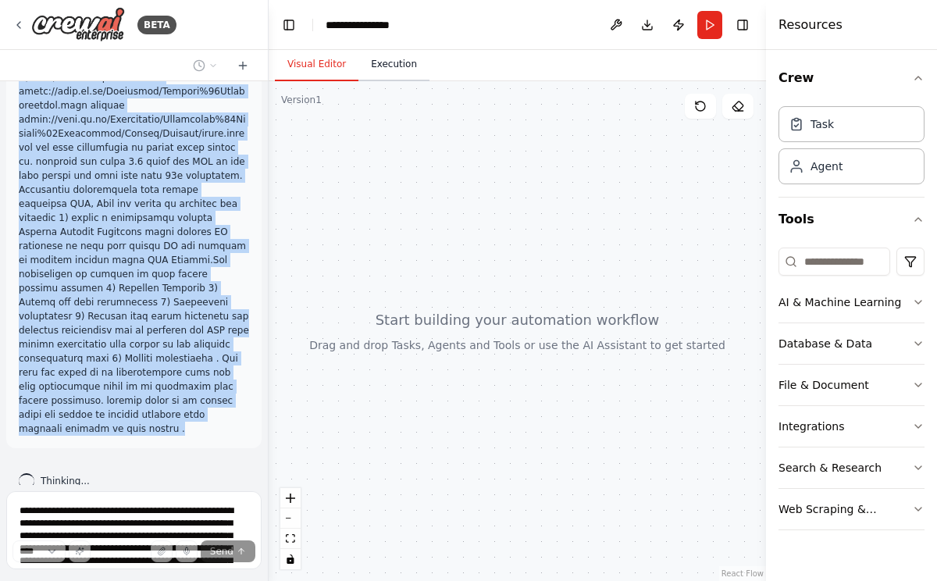
click at [385, 76] on button "Execution" at bounding box center [393, 64] width 71 height 33
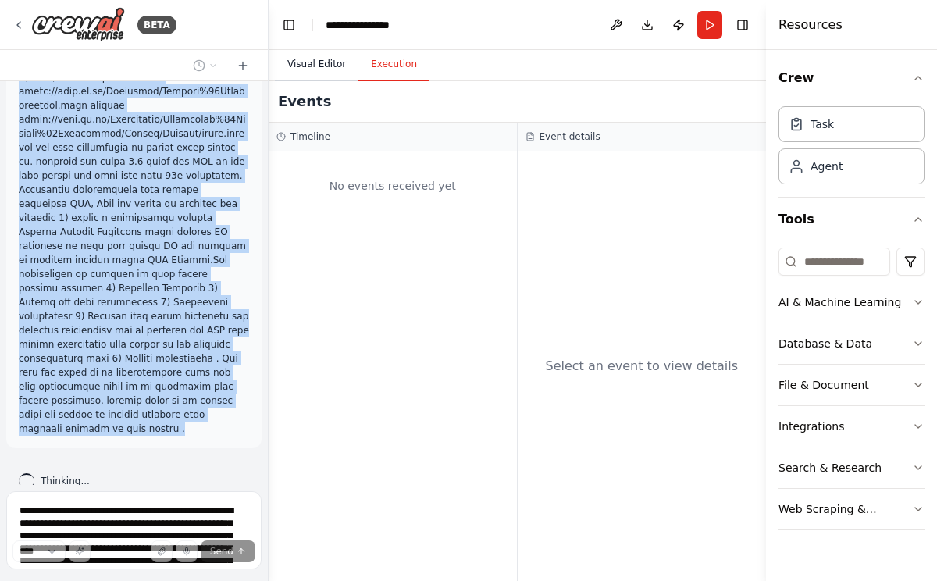
click at [334, 68] on button "Visual Editor" at bounding box center [317, 64] width 84 height 33
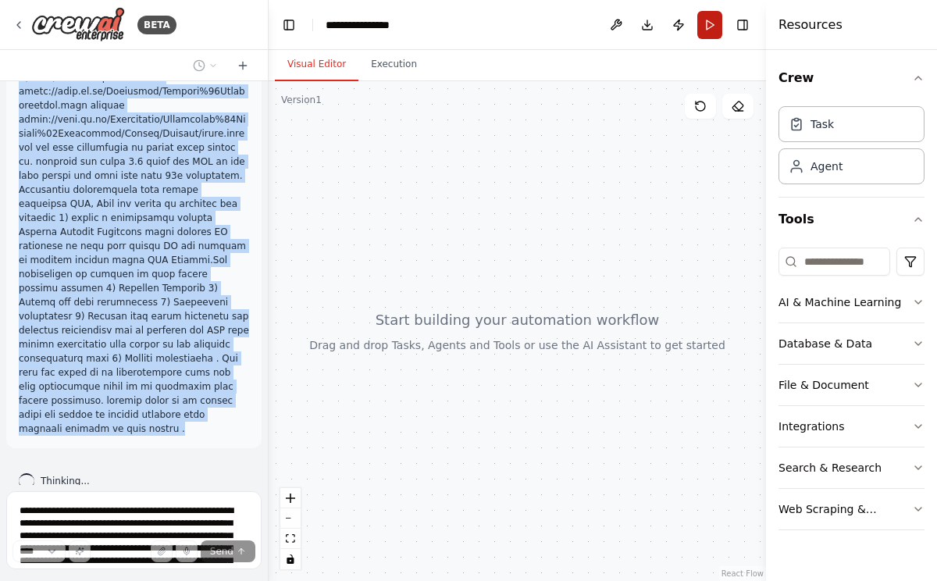
click at [706, 29] on button "Run" at bounding box center [709, 25] width 25 height 28
click at [76, 20] on img at bounding box center [78, 24] width 94 height 35
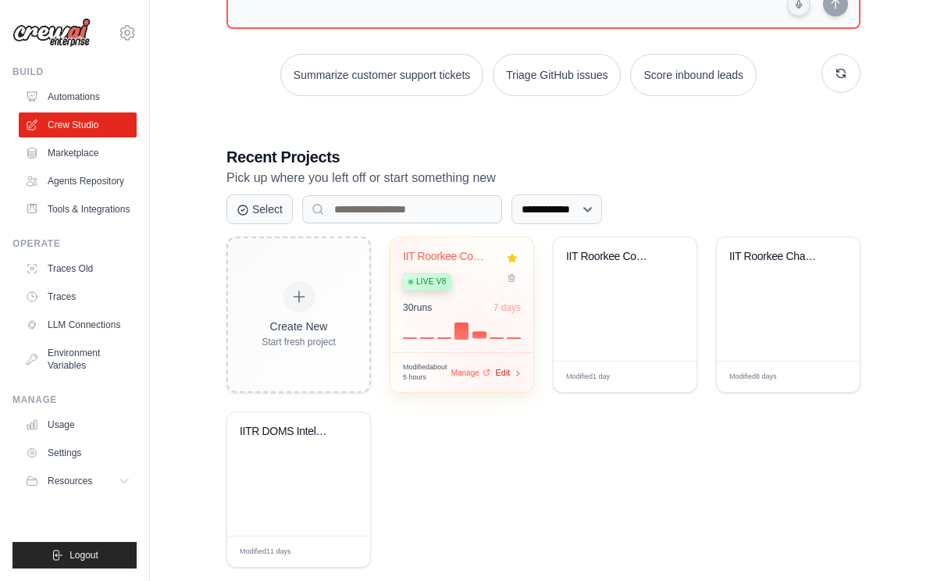
click at [503, 374] on span "Edit" at bounding box center [502, 372] width 15 height 13
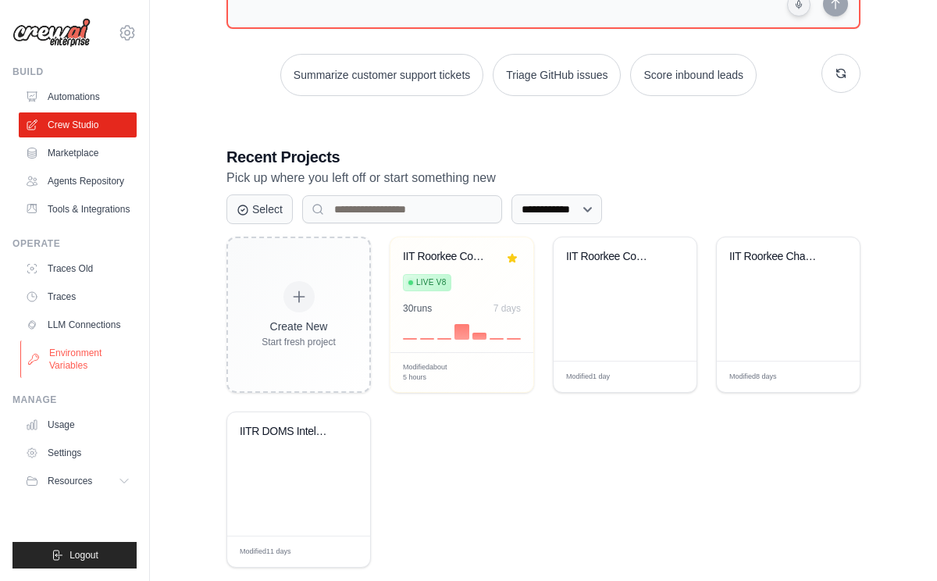
click at [75, 357] on link "Environment Variables" at bounding box center [79, 358] width 118 height 37
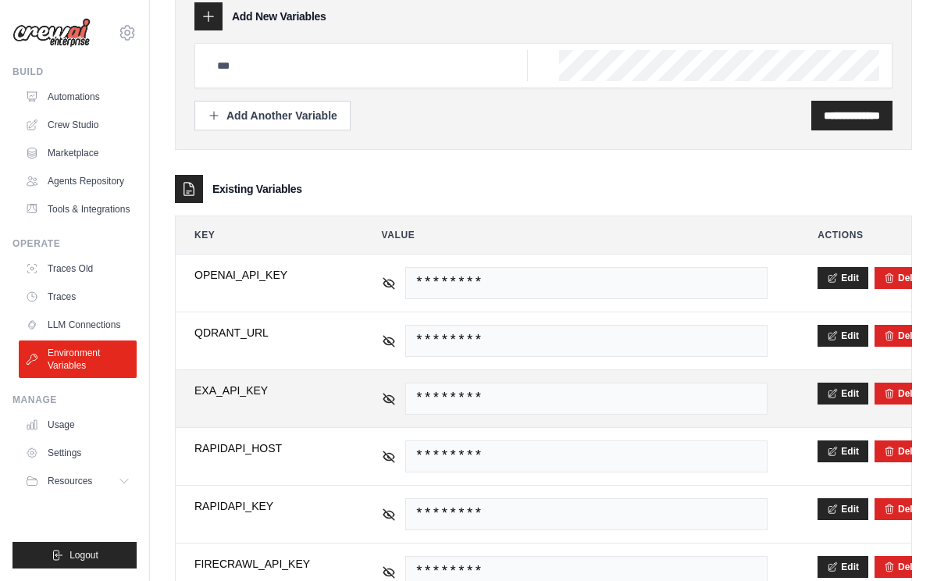
scroll to position [82, 0]
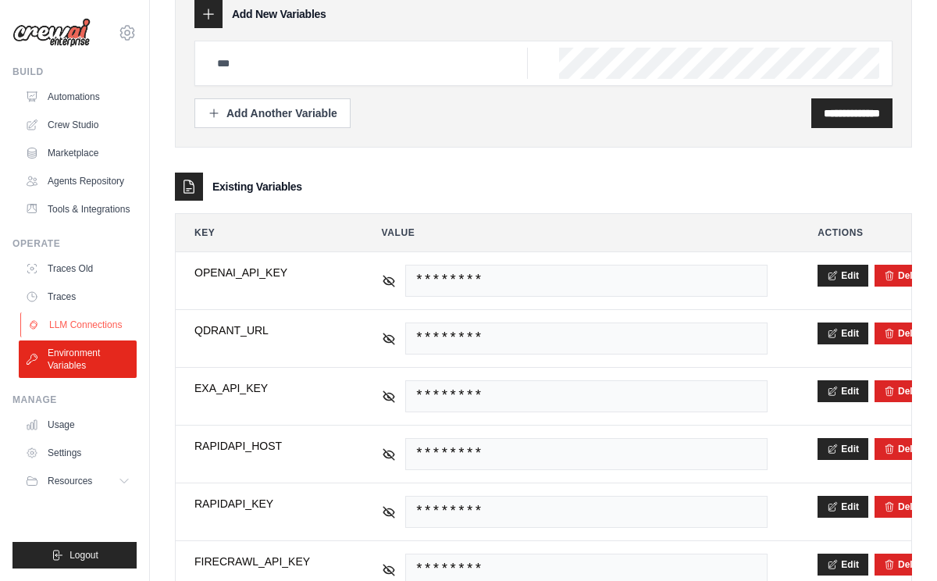
click at [82, 320] on link "LLM Connections" at bounding box center [79, 324] width 118 height 25
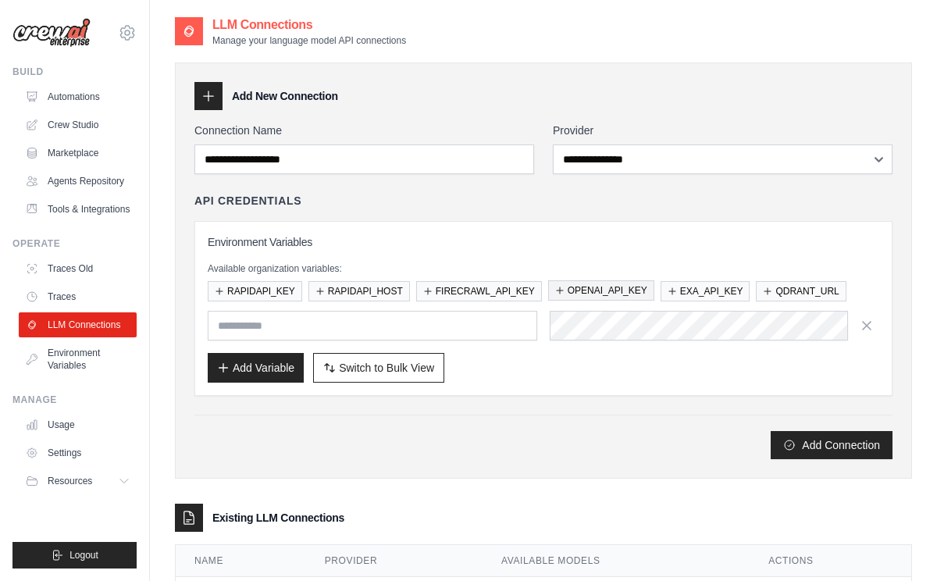
click at [586, 296] on button "OPENAI_API_KEY" at bounding box center [601, 290] width 106 height 20
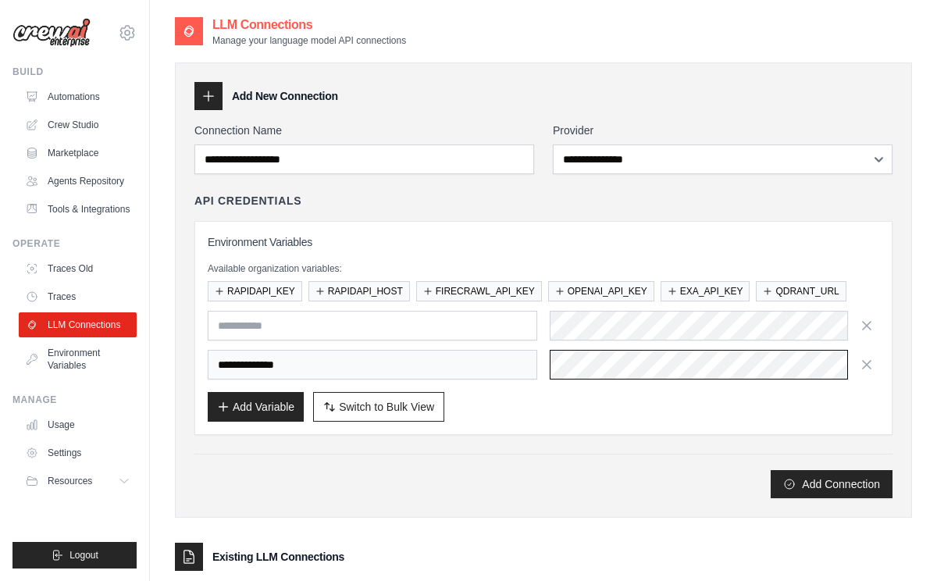
scroll to position [0, 801]
click at [936, 387] on html "[EMAIL_ADDRESS][DOMAIN_NAME] Settings Build Automations" at bounding box center [468, 349] width 937 height 698
click at [866, 367] on icon "button" at bounding box center [867, 364] width 16 height 16
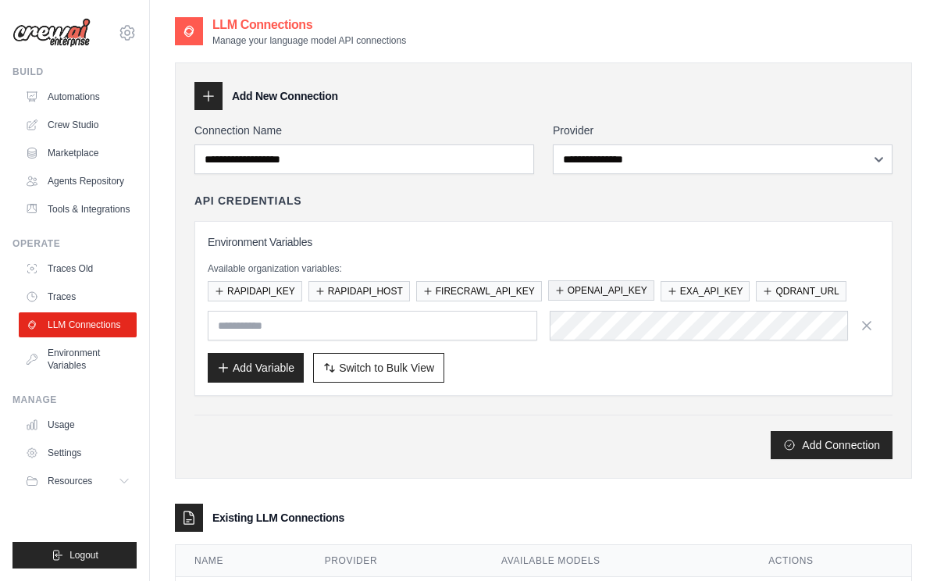
click at [631, 293] on button "OPENAI_API_KEY" at bounding box center [601, 290] width 106 height 20
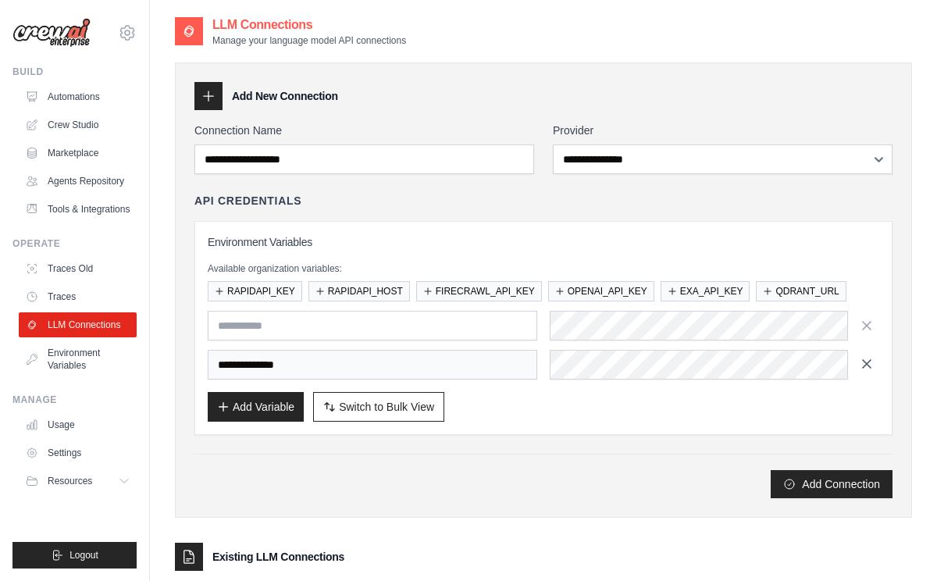
click at [870, 366] on icon "button" at bounding box center [867, 364] width 8 height 8
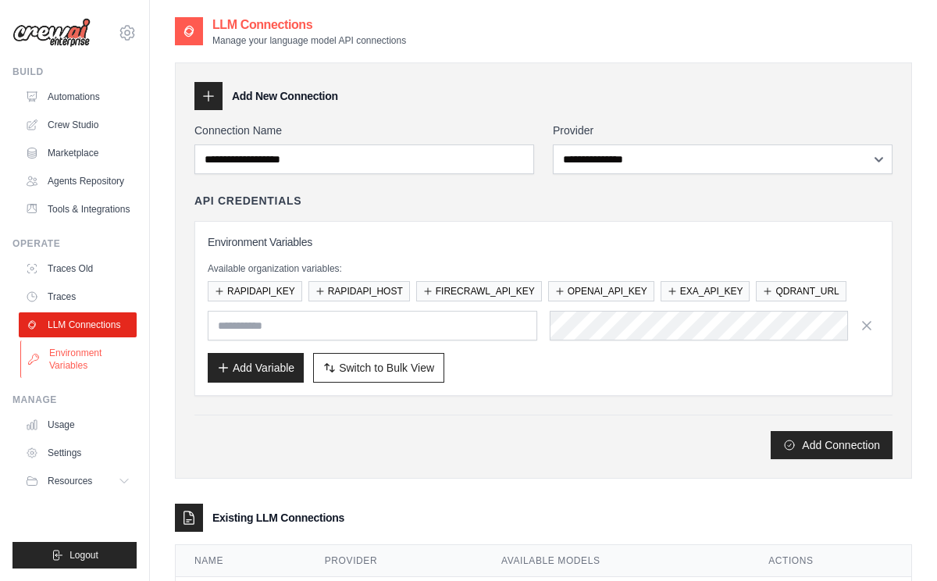
click at [63, 357] on link "Environment Variables" at bounding box center [79, 358] width 118 height 37
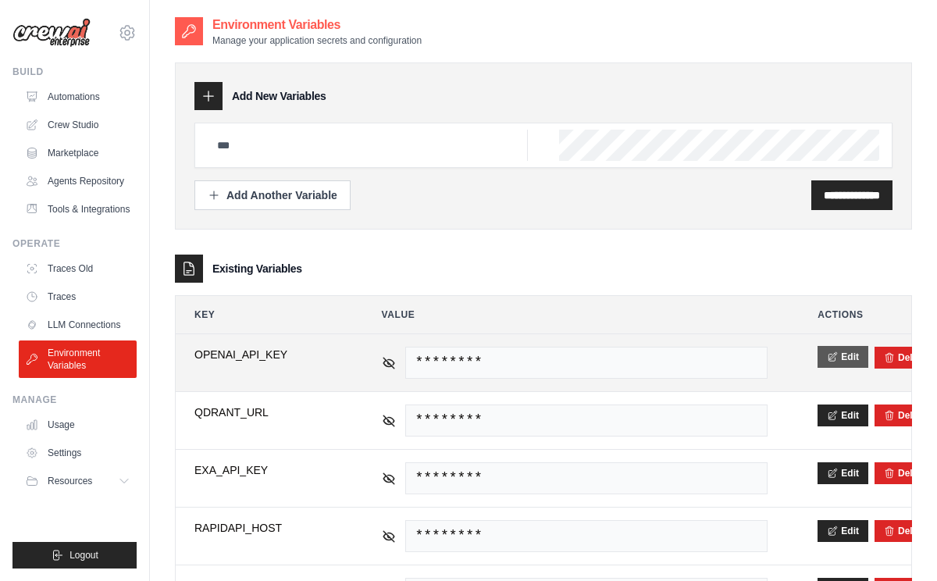
click at [845, 354] on button "Edit" at bounding box center [842, 357] width 51 height 22
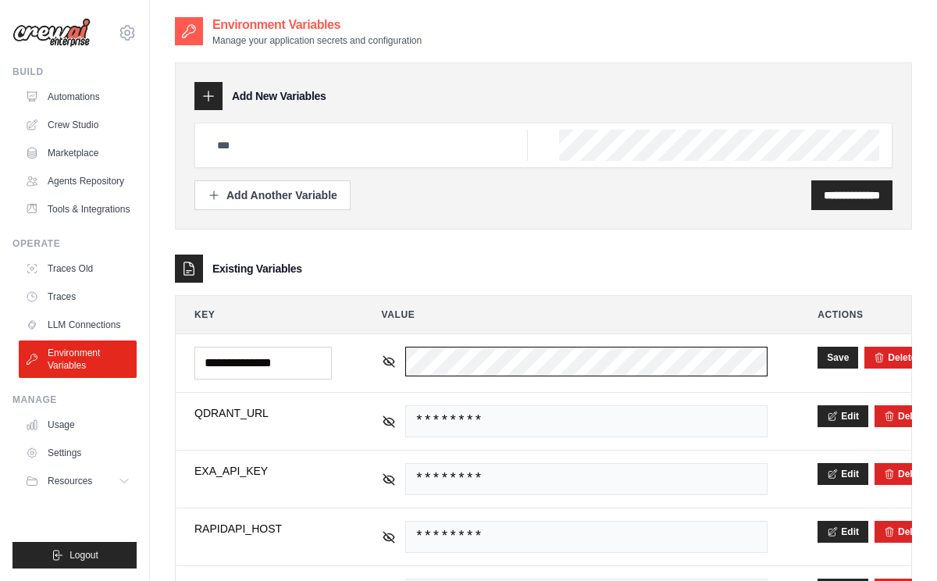
scroll to position [0, 890]
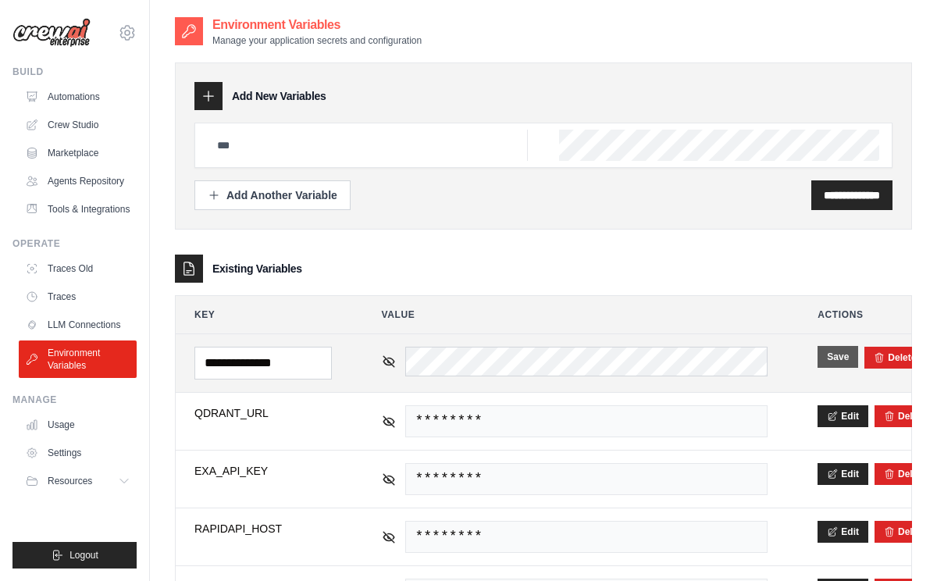
click at [841, 358] on button "Save" at bounding box center [837, 357] width 41 height 22
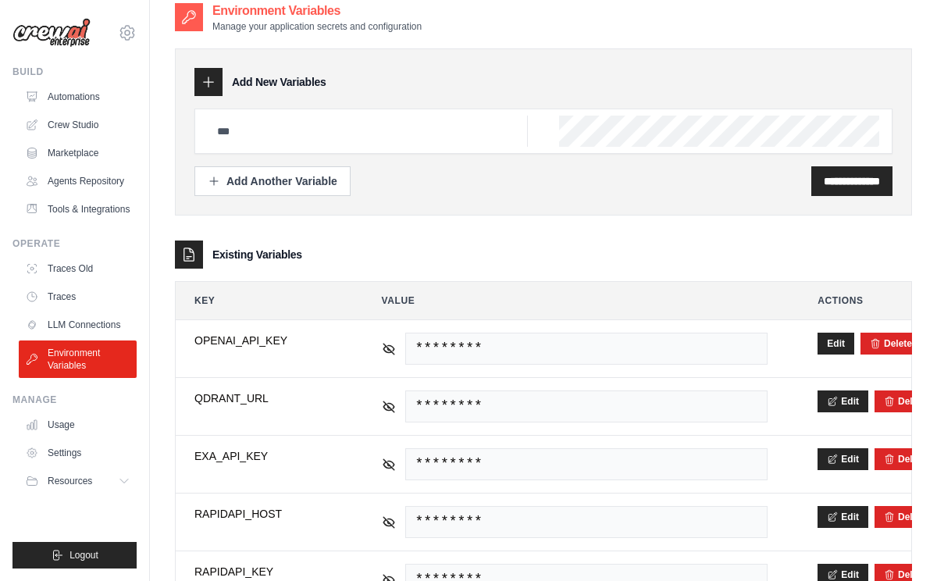
scroll to position [0, 0]
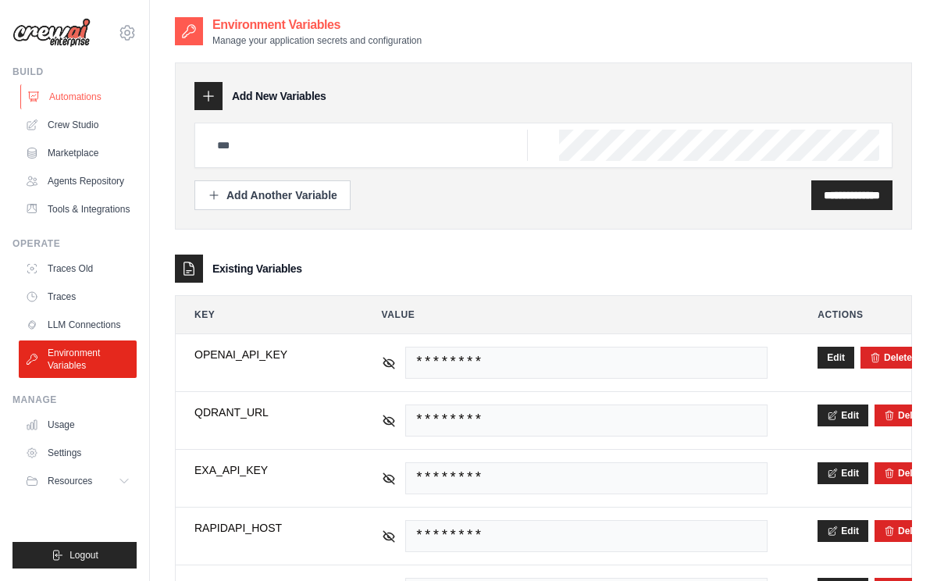
click at [66, 95] on link "Automations" at bounding box center [79, 96] width 118 height 25
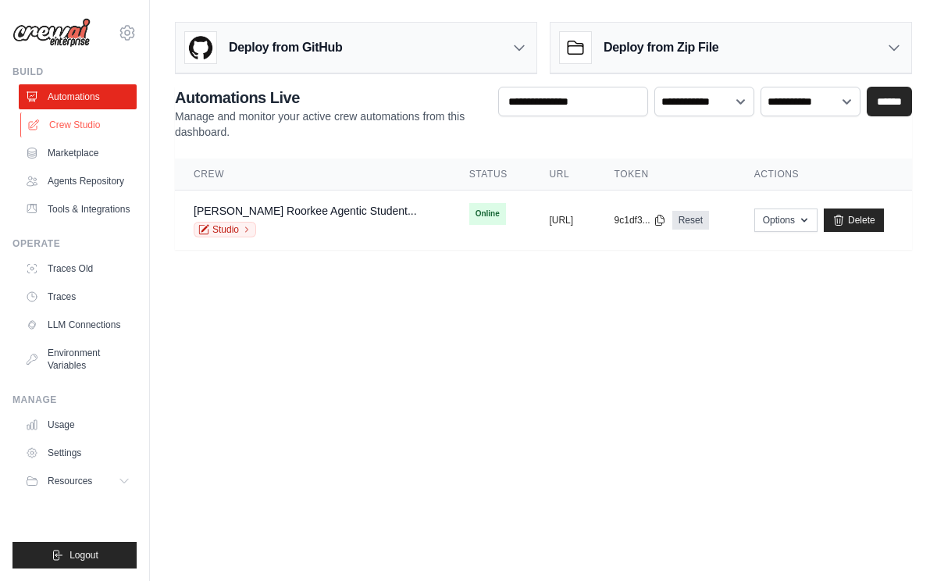
click at [69, 124] on link "Crew Studio" at bounding box center [79, 124] width 118 height 25
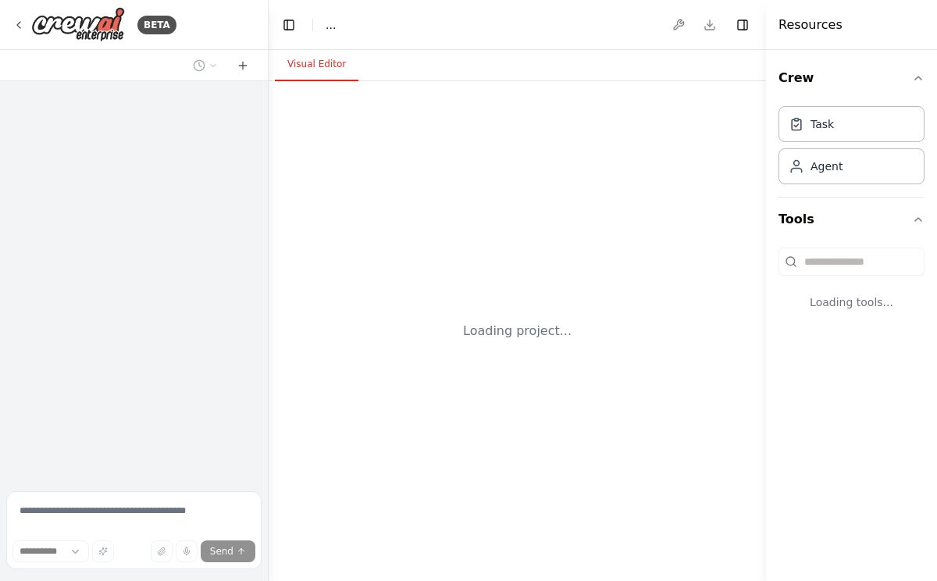
select select "****"
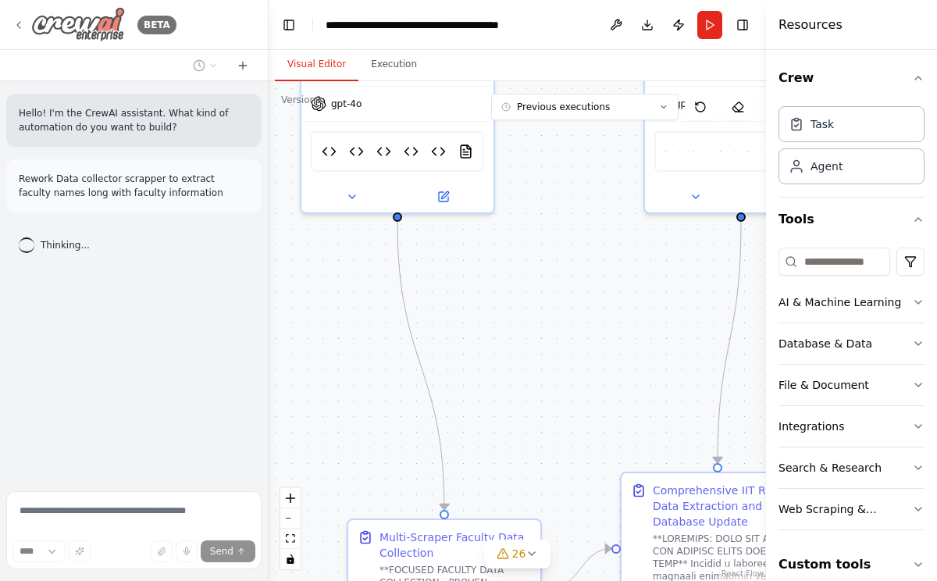
click at [107, 34] on img at bounding box center [78, 24] width 94 height 35
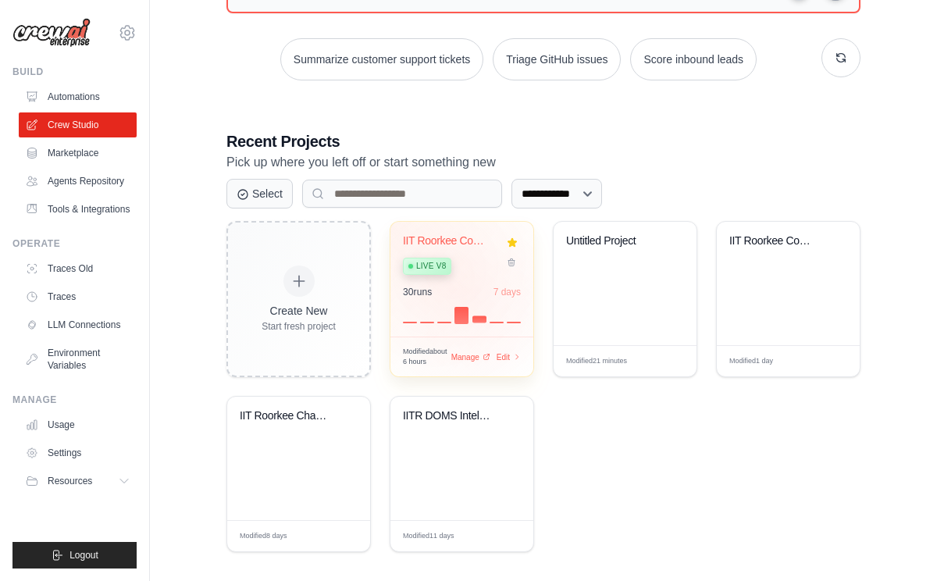
scroll to position [222, 0]
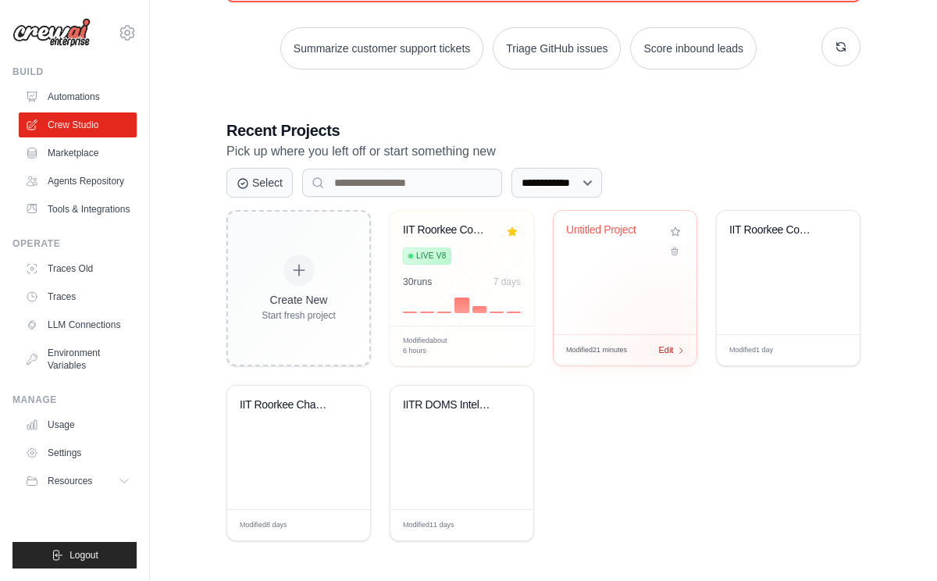
click at [663, 351] on span "Edit" at bounding box center [665, 349] width 15 height 13
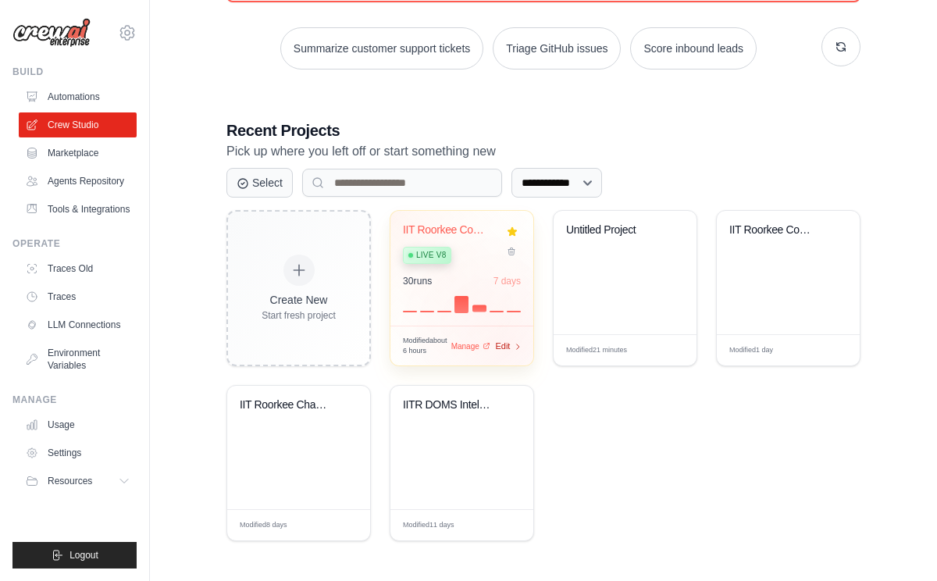
click at [509, 346] on span "Edit" at bounding box center [502, 346] width 15 height 13
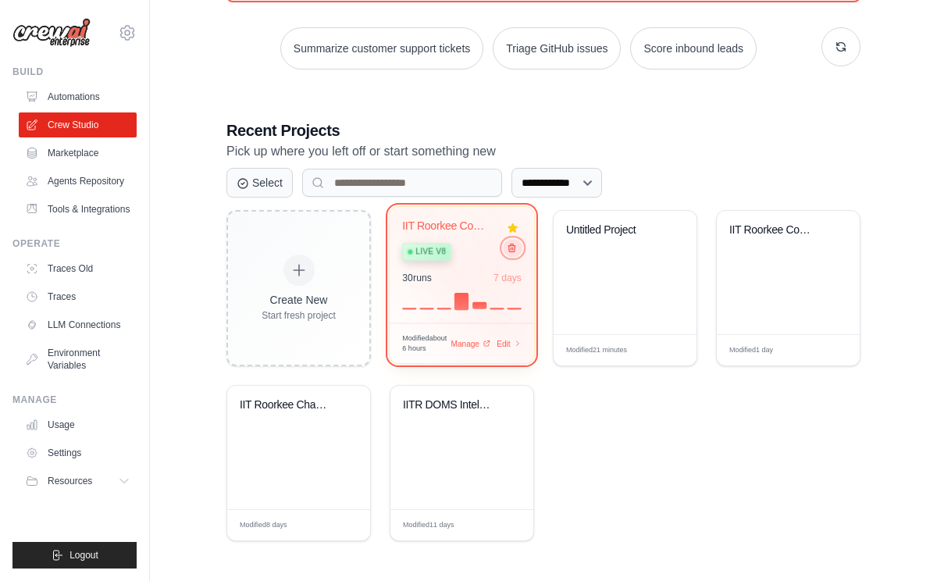
click at [515, 251] on icon at bounding box center [512, 248] width 10 height 10
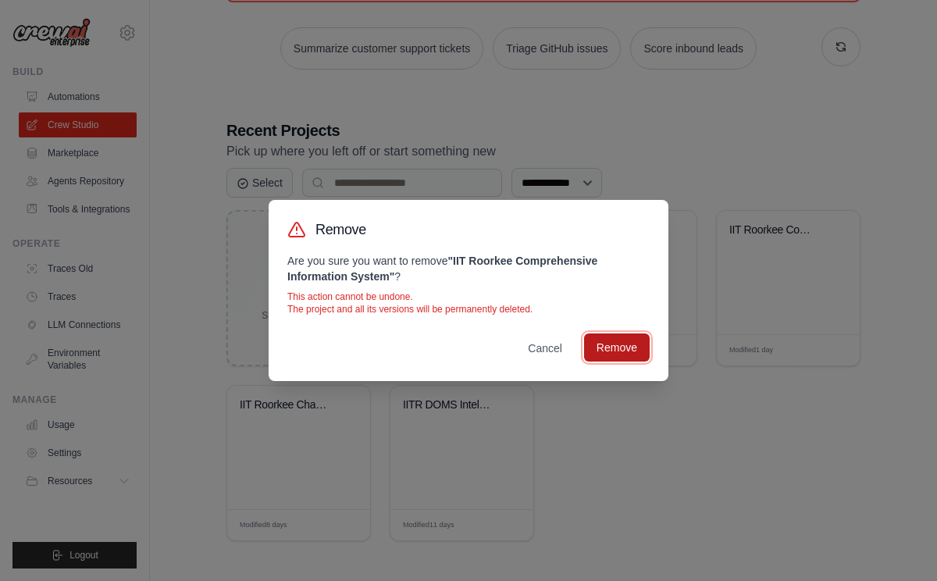
click at [623, 344] on button "Remove" at bounding box center [617, 347] width 66 height 28
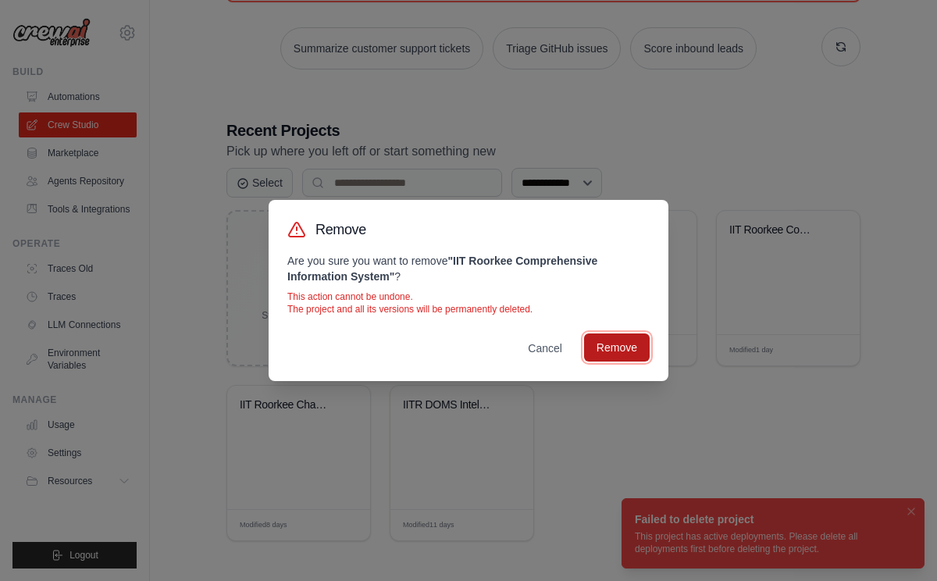
click at [623, 344] on button "Remove" at bounding box center [617, 347] width 66 height 28
click at [538, 349] on button "Cancel" at bounding box center [544, 347] width 59 height 28
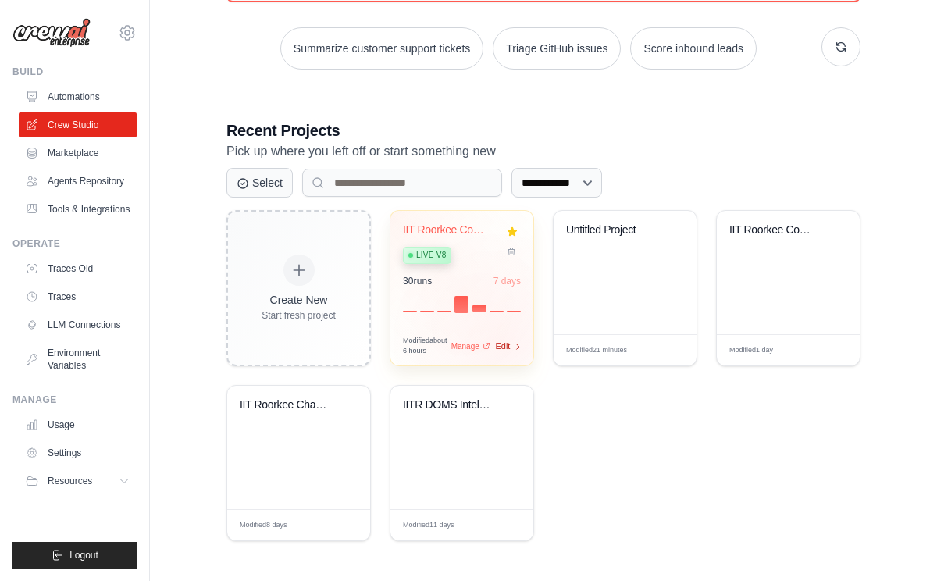
click at [503, 343] on span "Edit" at bounding box center [502, 346] width 15 height 13
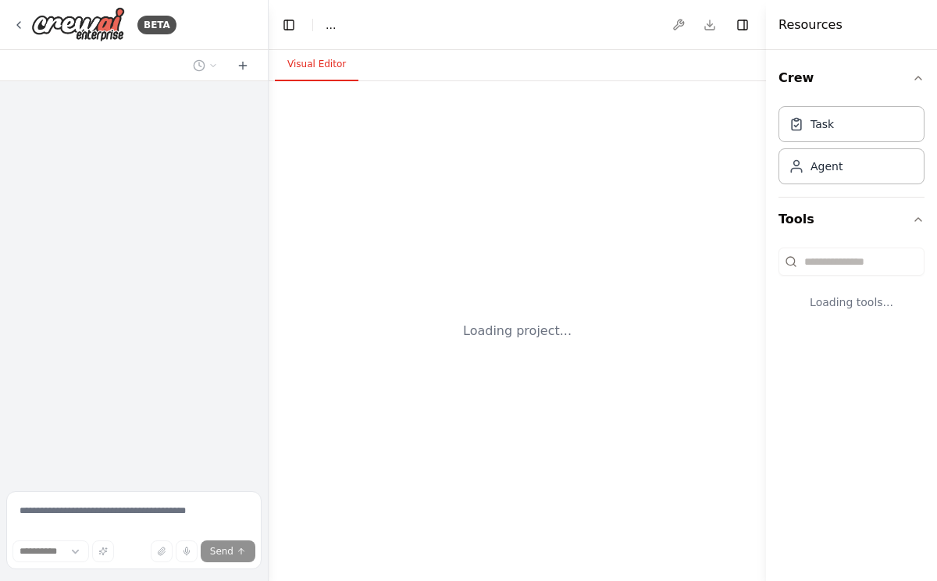
select select "****"
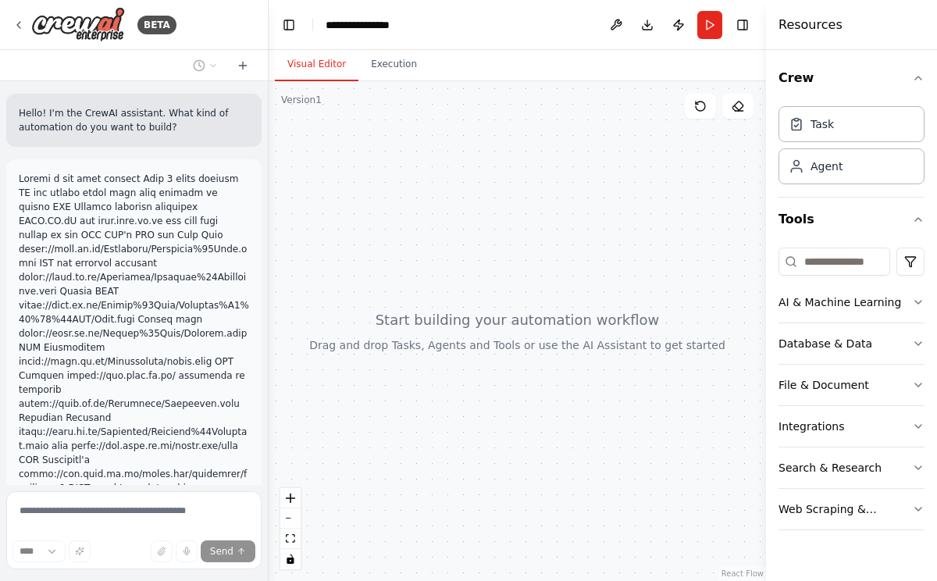
scroll to position [439, 0]
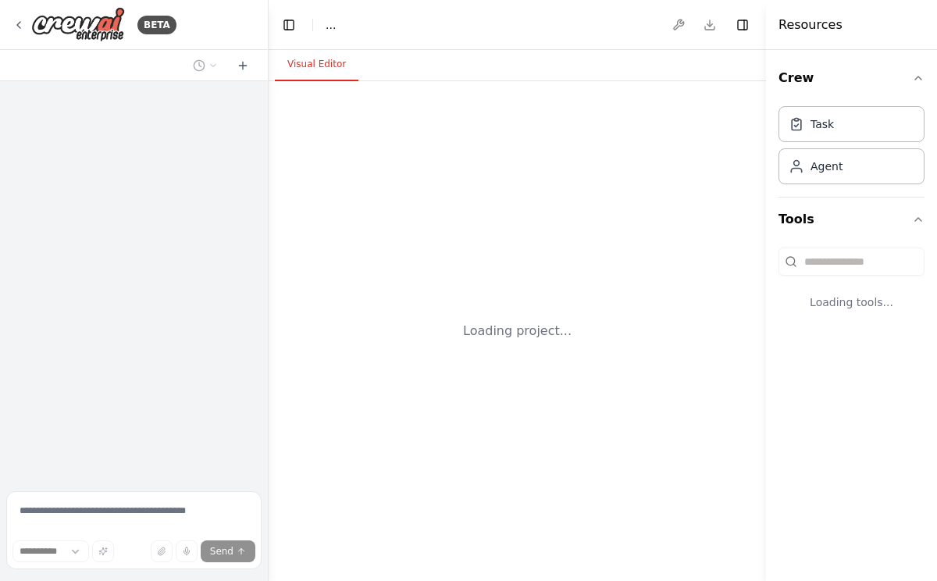
select select "****"
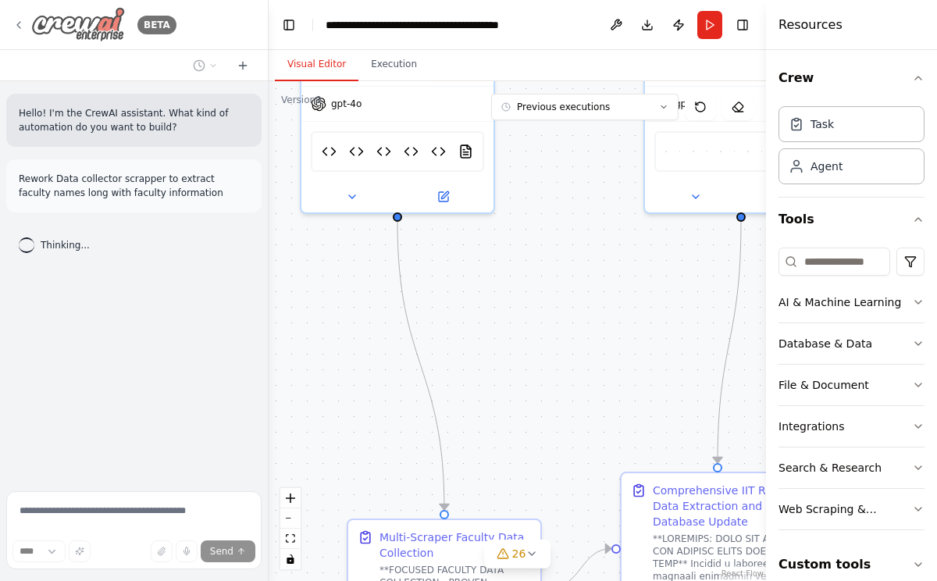
click at [16, 23] on icon at bounding box center [18, 25] width 12 height 12
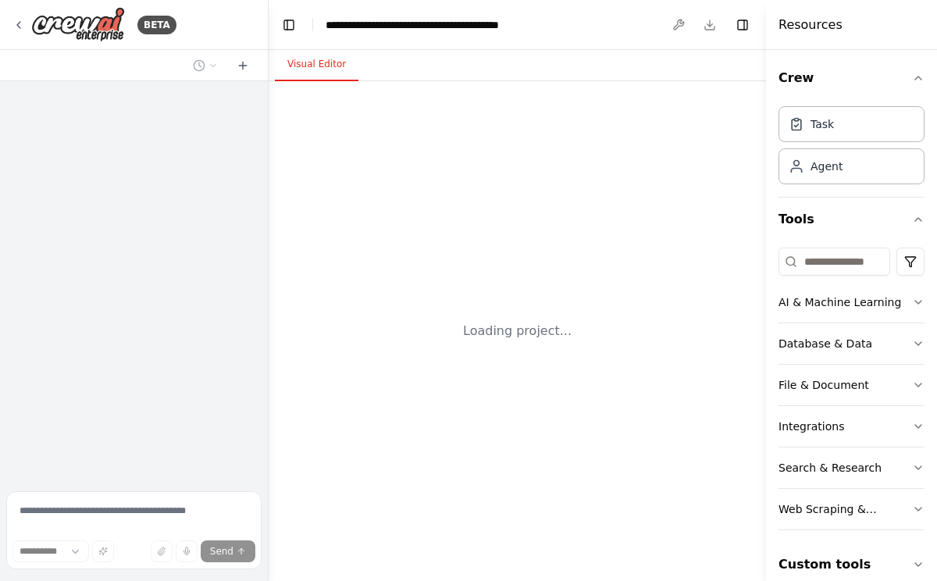
select select "****"
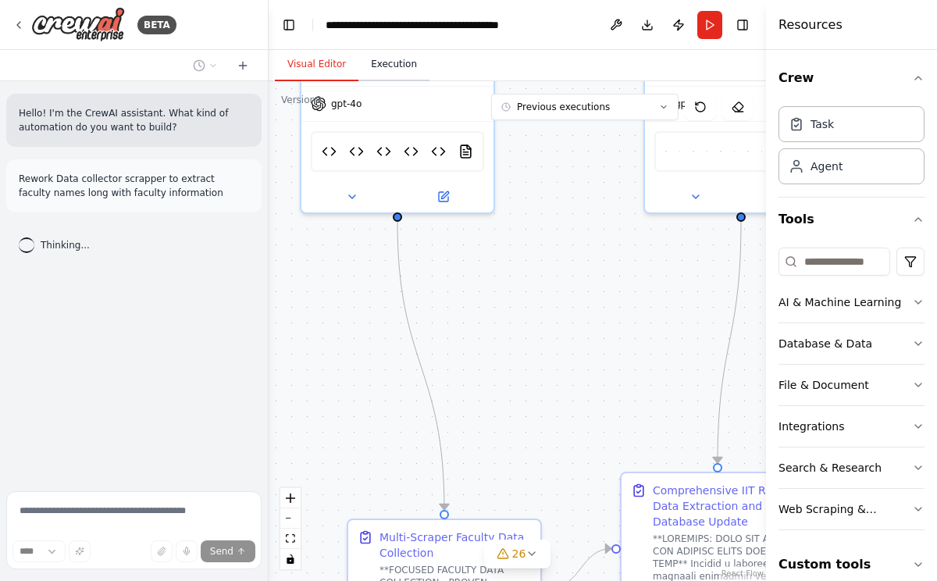
click at [401, 64] on button "Execution" at bounding box center [393, 64] width 71 height 33
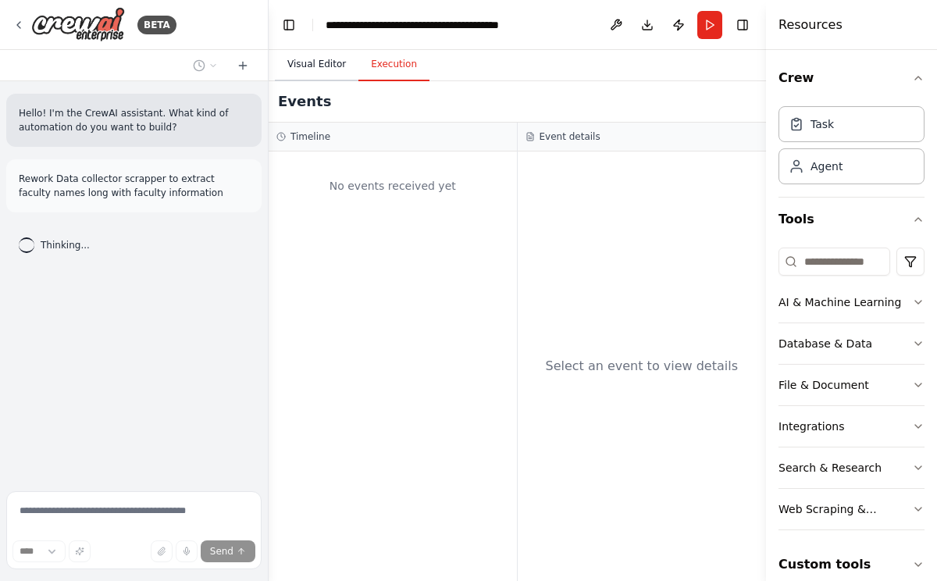
click at [340, 62] on button "Visual Editor" at bounding box center [317, 64] width 84 height 33
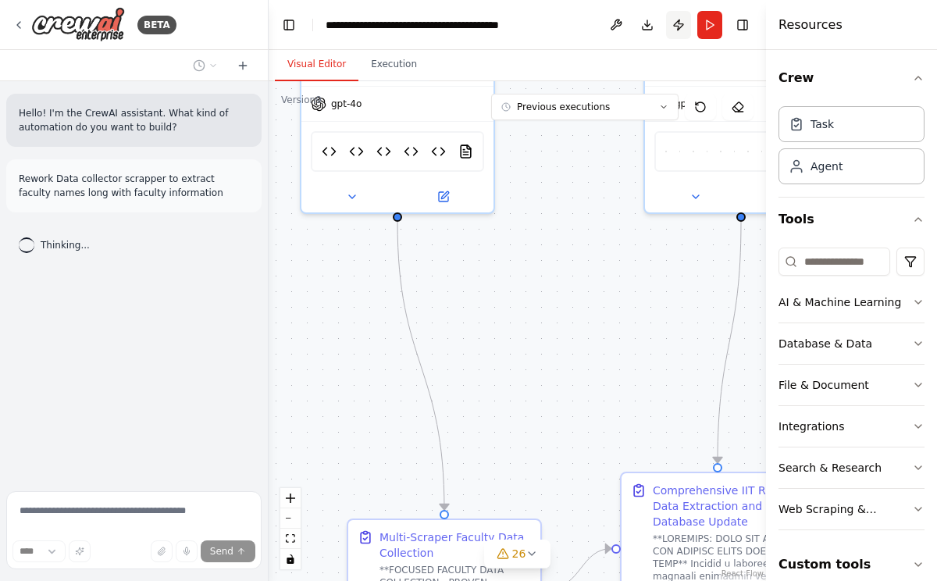
click at [685, 33] on button "Publish" at bounding box center [678, 25] width 25 height 28
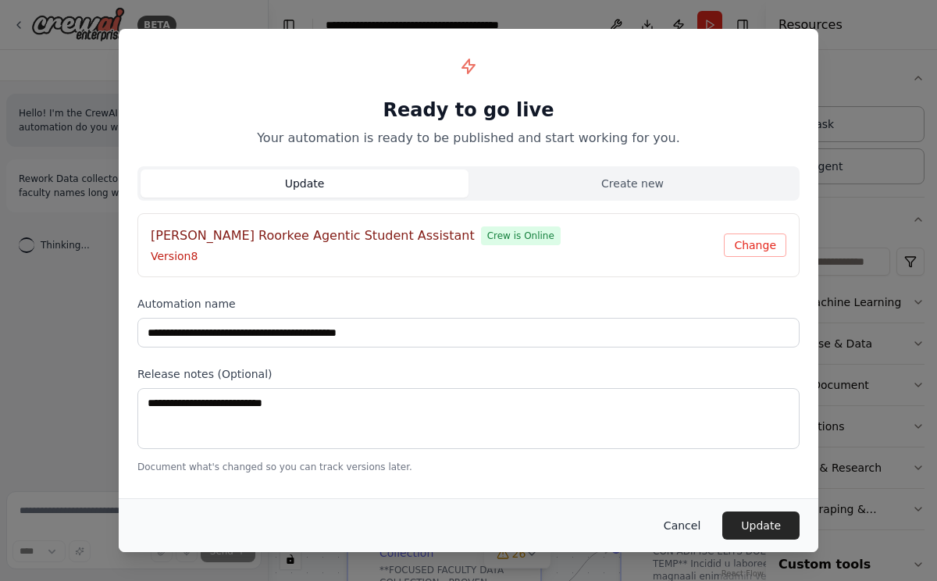
click at [684, 528] on button "Cancel" at bounding box center [682, 525] width 62 height 28
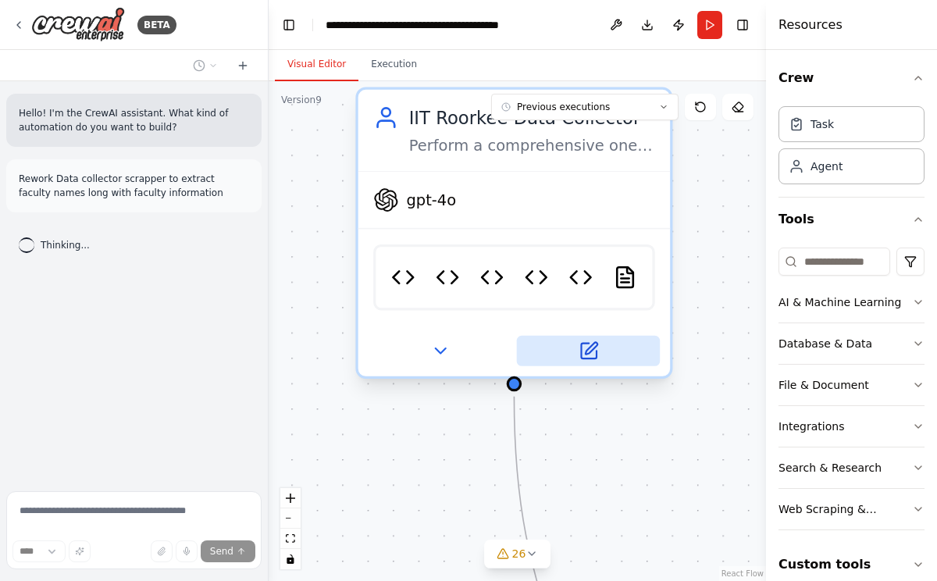
click at [589, 356] on icon at bounding box center [588, 350] width 15 height 15
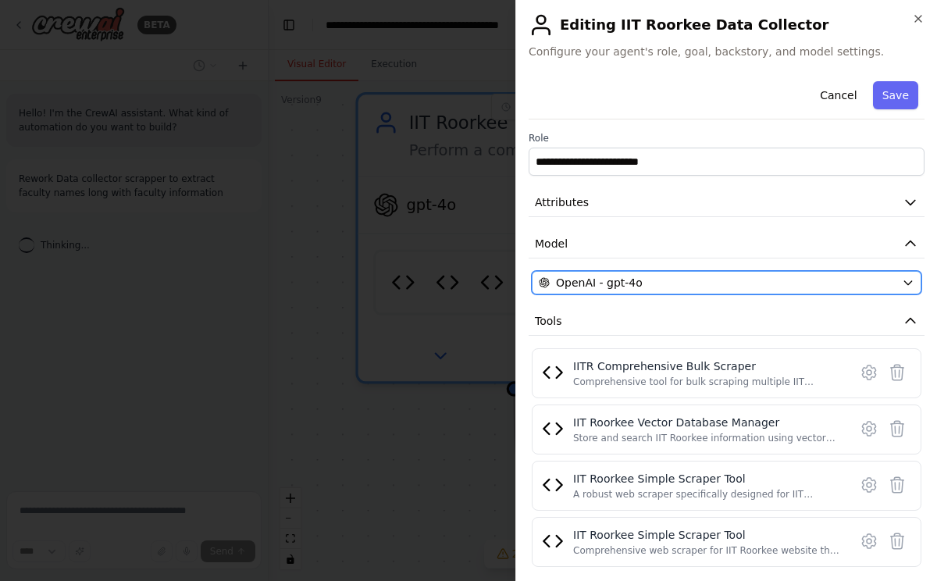
click at [631, 284] on span "OpenAI - gpt-4o" at bounding box center [599, 283] width 87 height 16
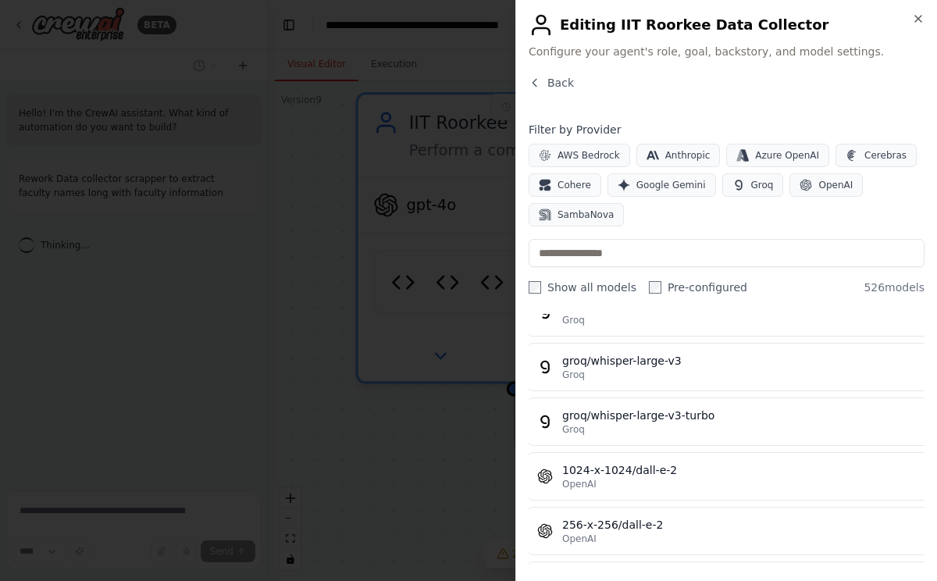
scroll to position [21311, 2]
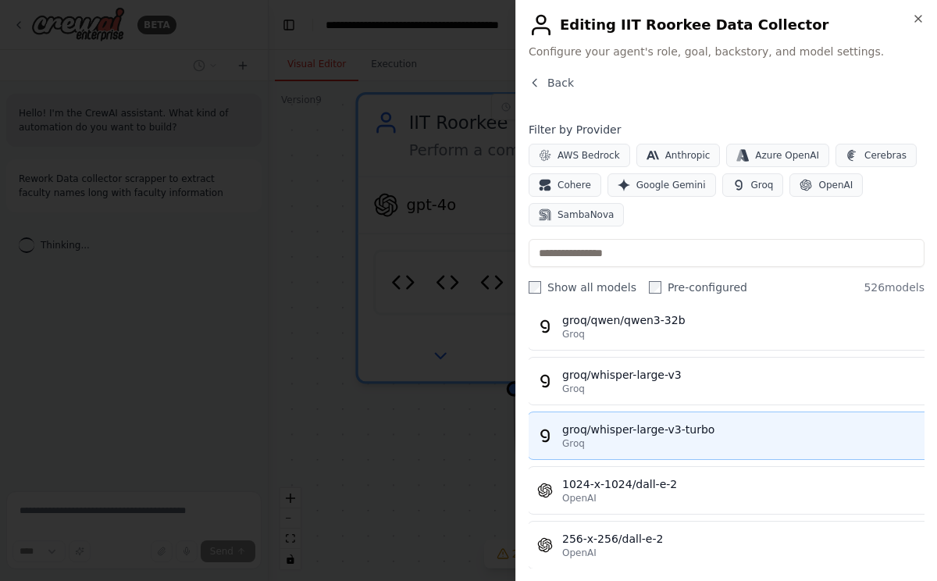
click at [653, 430] on div "groq/whisper-large-v3-turbo" at bounding box center [765, 429] width 407 height 16
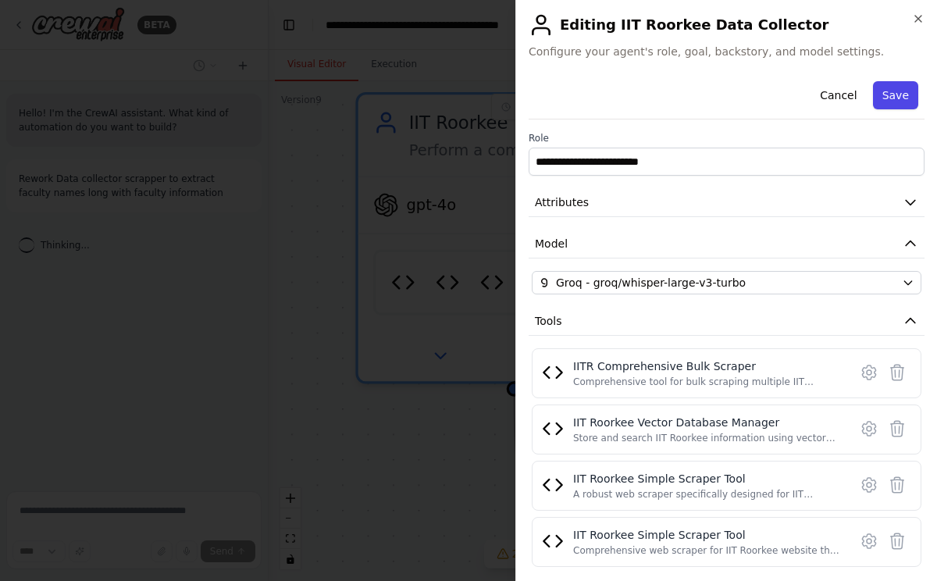
click at [898, 90] on button "Save" at bounding box center [895, 95] width 45 height 28
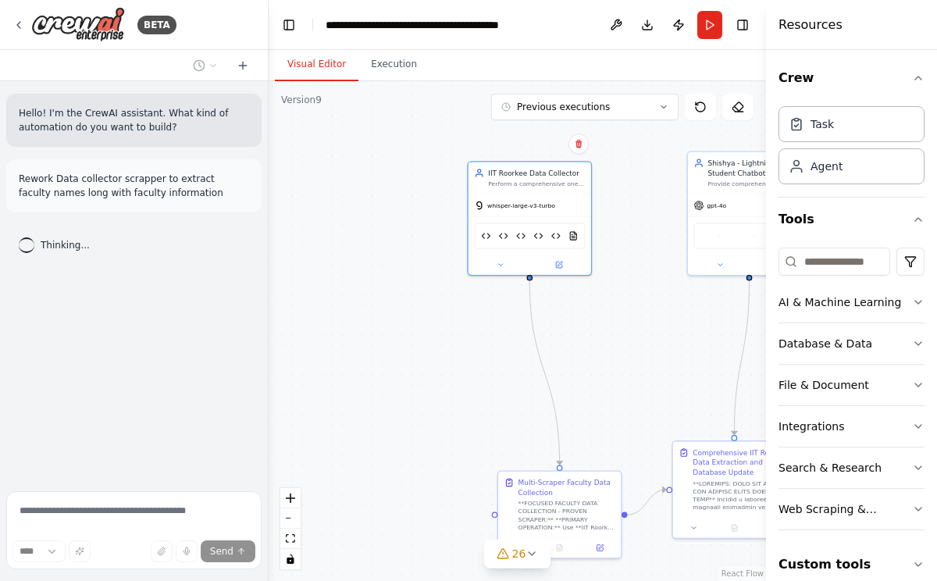
drag, startPoint x: 714, startPoint y: 350, endPoint x: 617, endPoint y: 244, distance: 143.1
click at [617, 244] on div ".deletable-edge-delete-btn { width: 20px; height: 20px; border: 0px solid #ffff…" at bounding box center [517, 331] width 497 height 500
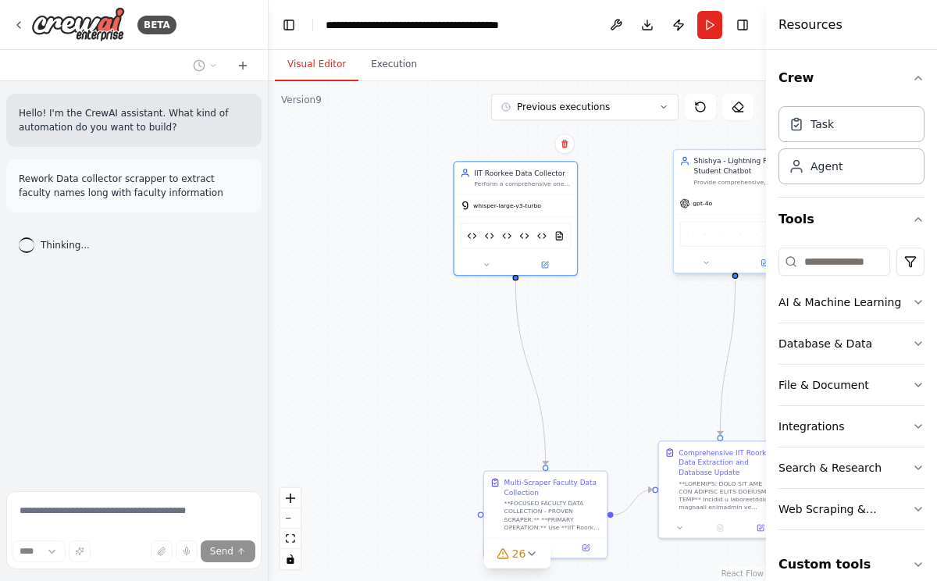
click at [706, 206] on span "gpt-4o" at bounding box center [702, 203] width 20 height 8
click at [706, 206] on span "gpt-4o" at bounding box center [703, 204] width 20 height 8
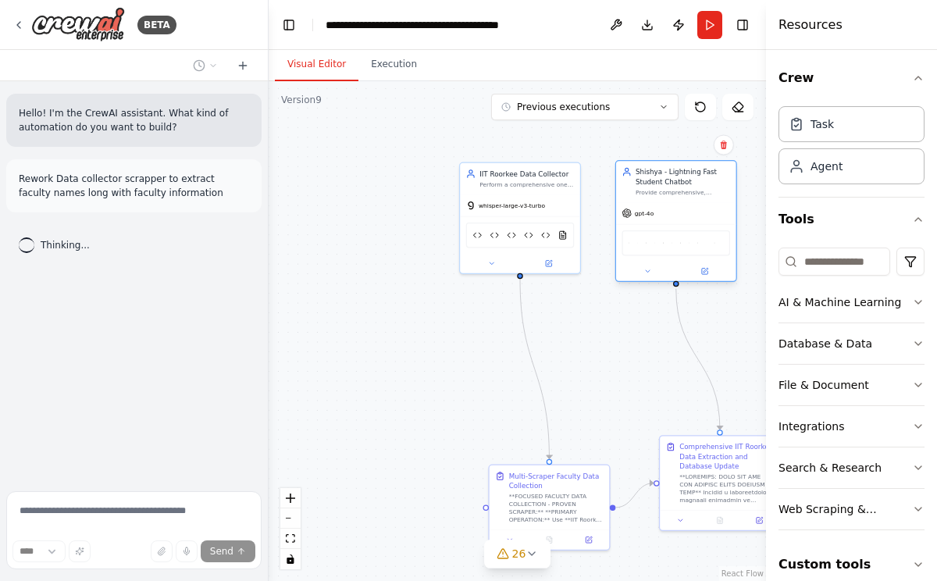
drag, startPoint x: 710, startPoint y: 206, endPoint x: 656, endPoint y: 219, distance: 55.5
click at [656, 219] on div "gpt-4o" at bounding box center [676, 212] width 120 height 21
click at [707, 23] on button "Run" at bounding box center [709, 25] width 25 height 28
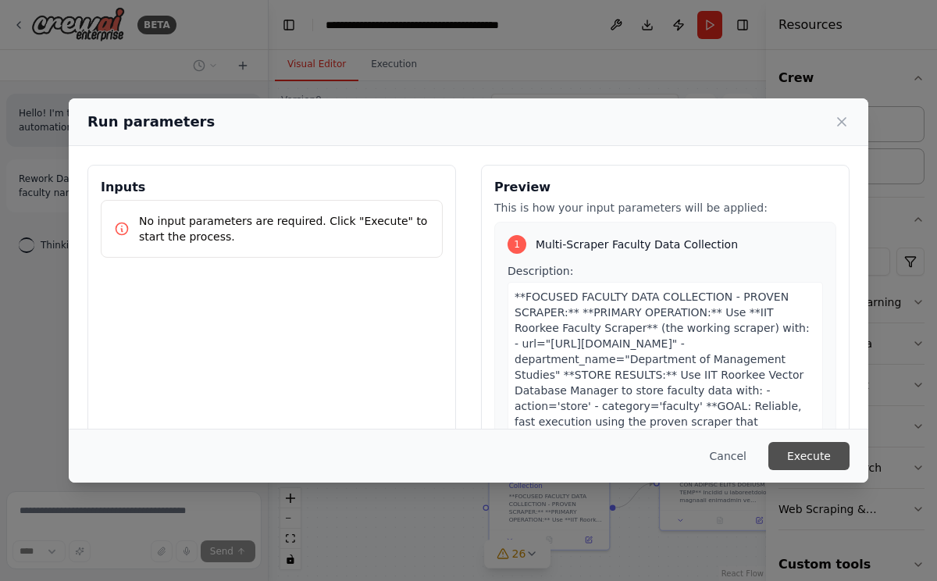
click at [800, 458] on button "Execute" at bounding box center [808, 456] width 81 height 28
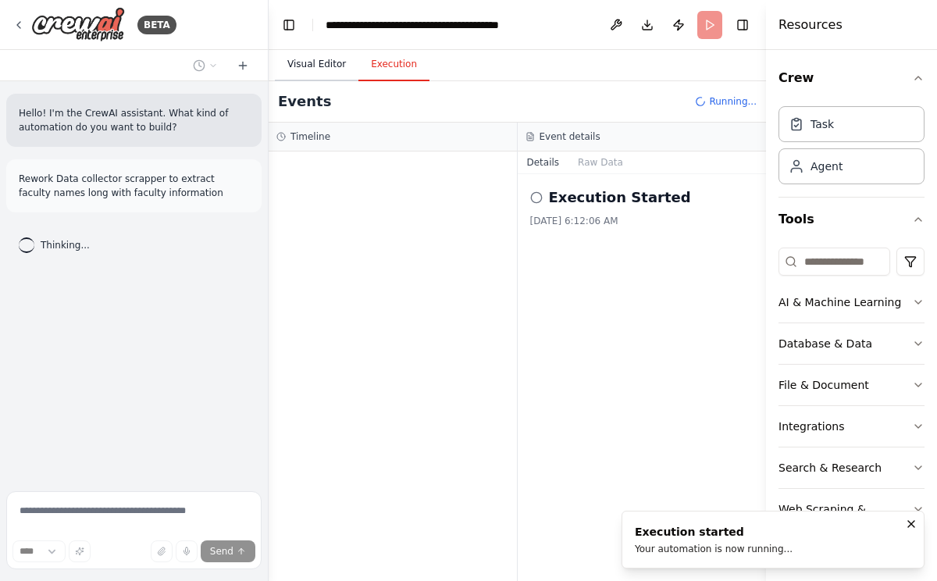
click at [323, 66] on button "Visual Editor" at bounding box center [317, 64] width 84 height 33
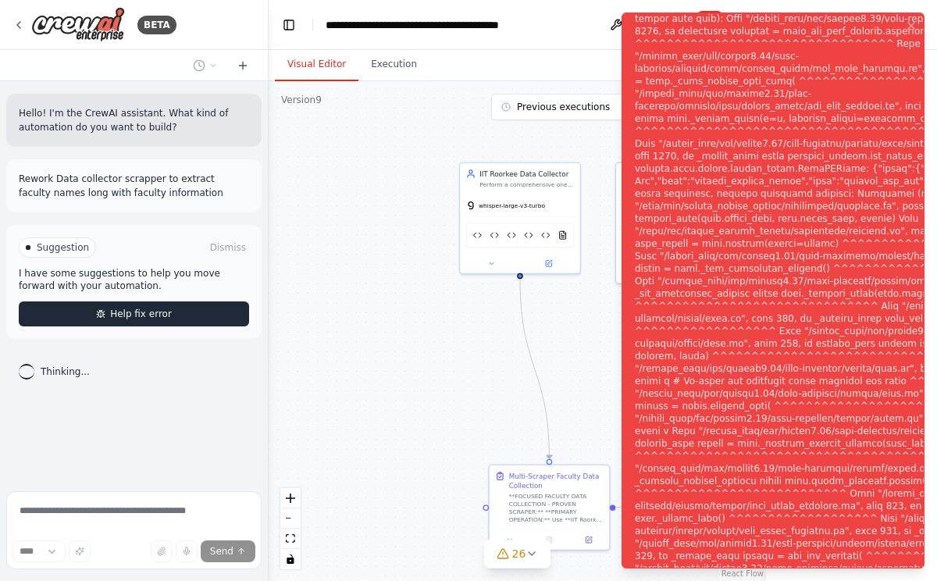
click at [168, 316] on span "Help fix error" at bounding box center [141, 314] width 62 height 12
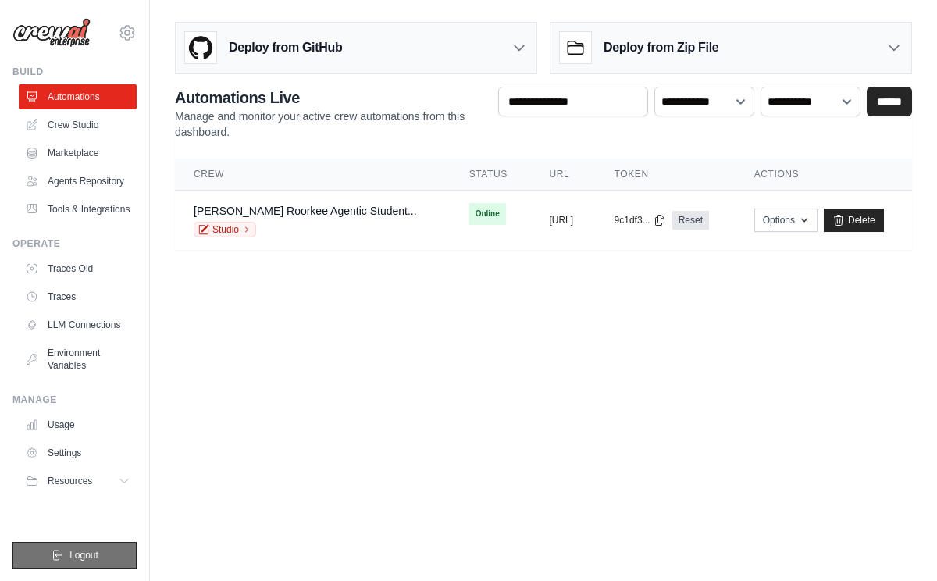
click at [64, 564] on button "Logout" at bounding box center [74, 555] width 124 height 27
